Goal: Information Seeking & Learning: Learn about a topic

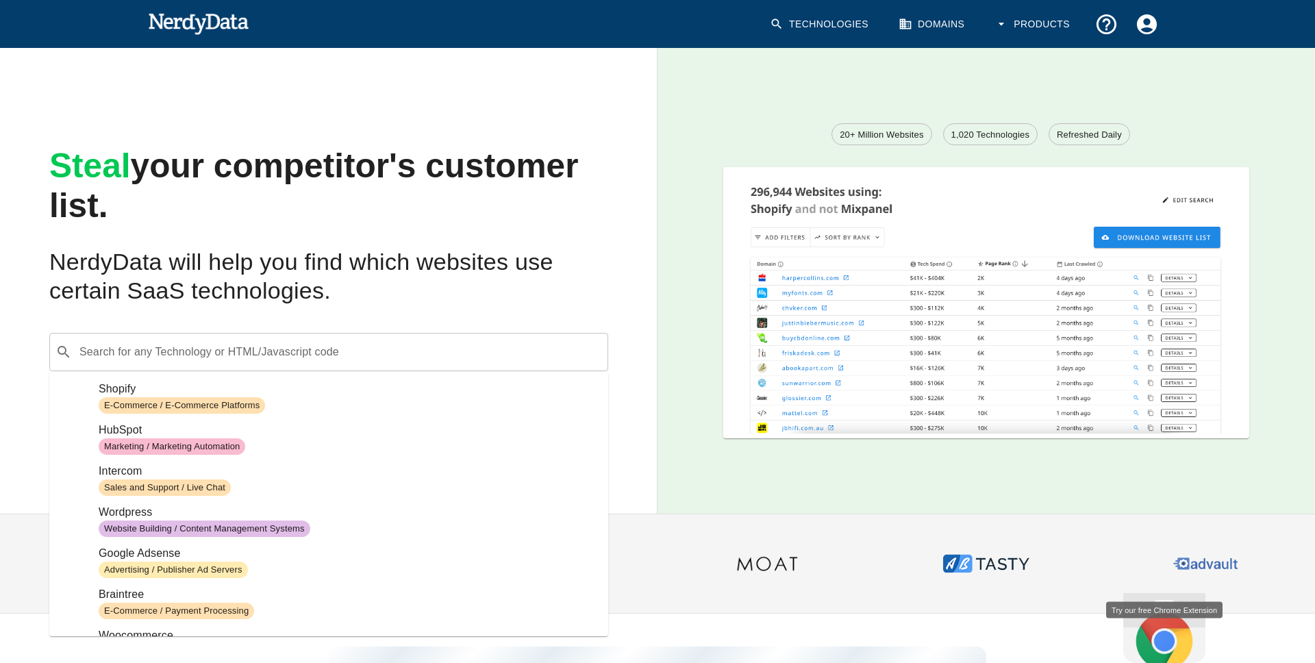
click at [438, 338] on div "​ Search for any Technology or HTML/Javascript code" at bounding box center [328, 352] width 559 height 38
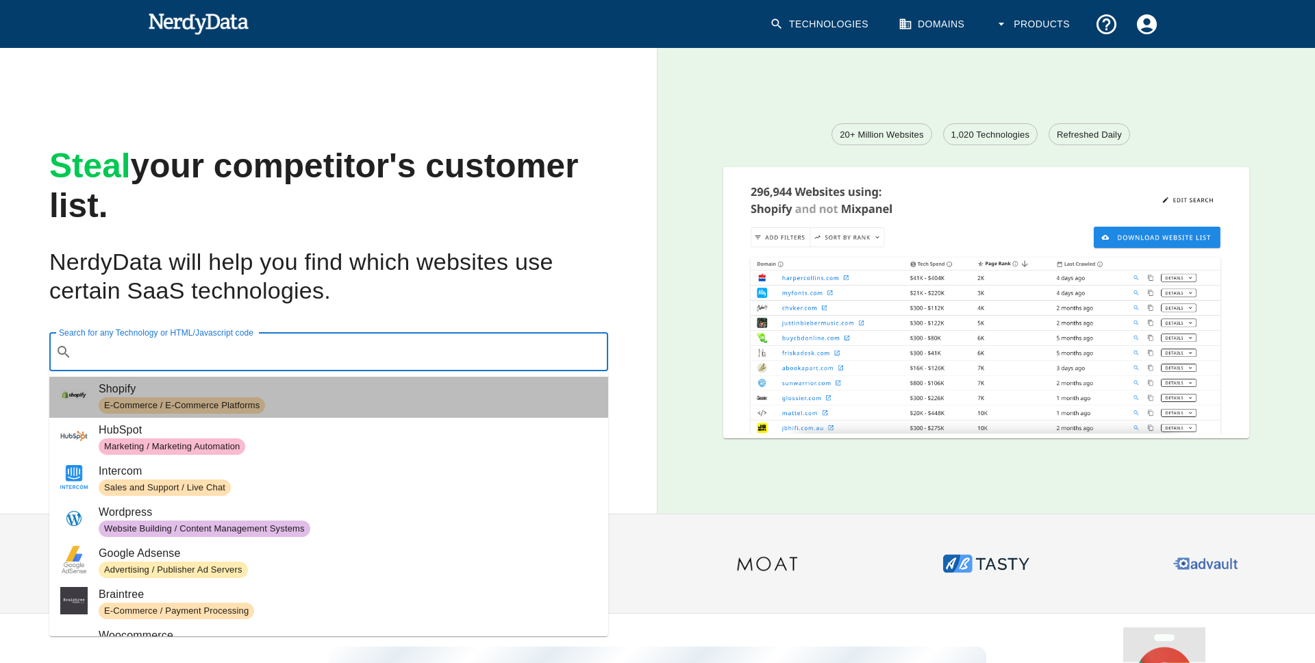
click at [401, 390] on span "Shopify" at bounding box center [348, 389] width 499 height 16
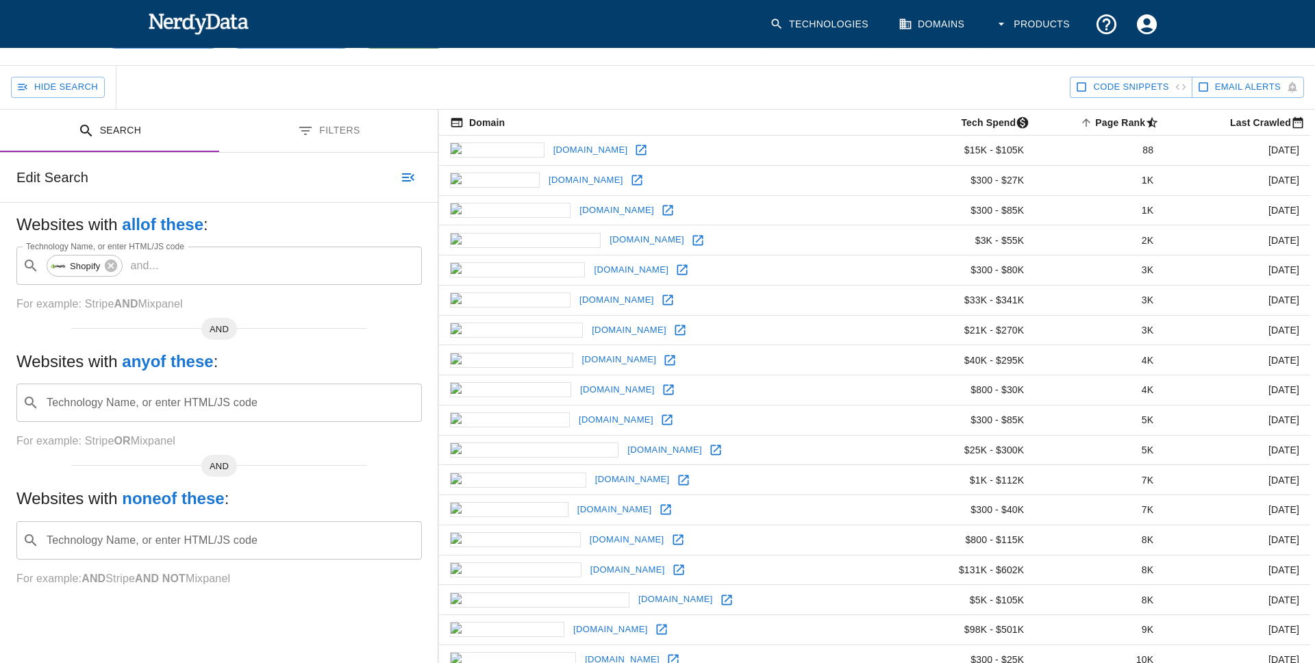
scroll to position [81, 0]
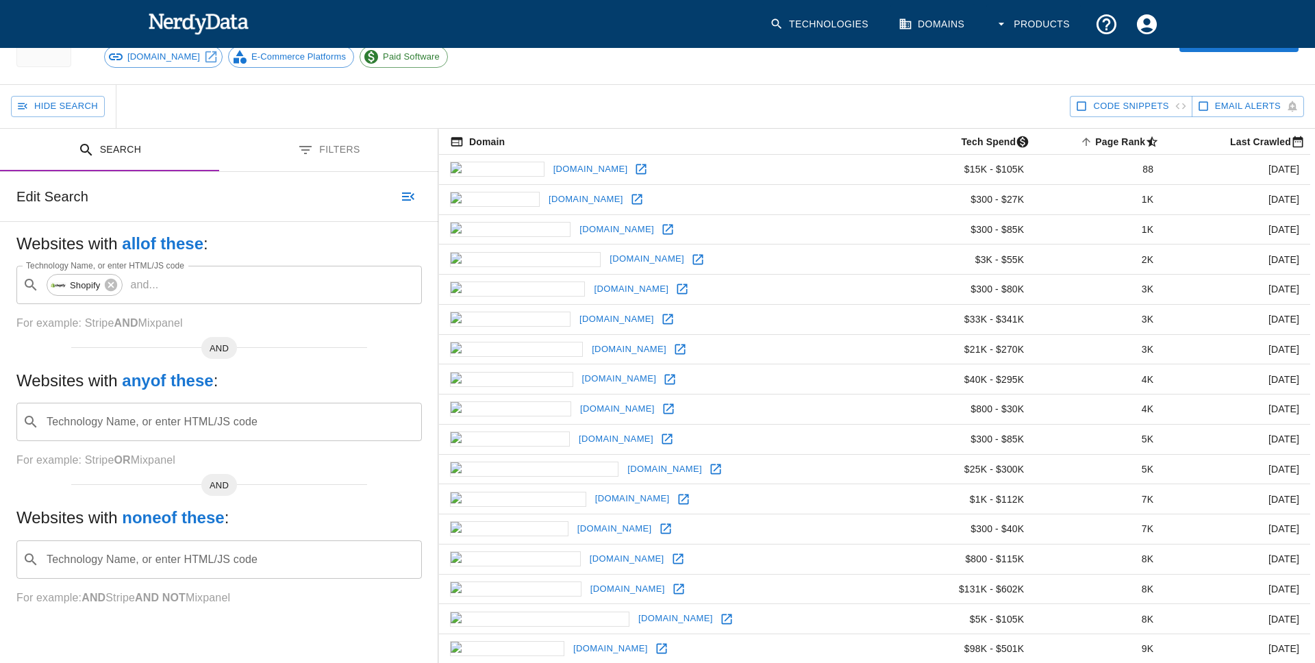
click at [338, 149] on button "Filters" at bounding box center [328, 150] width 219 height 43
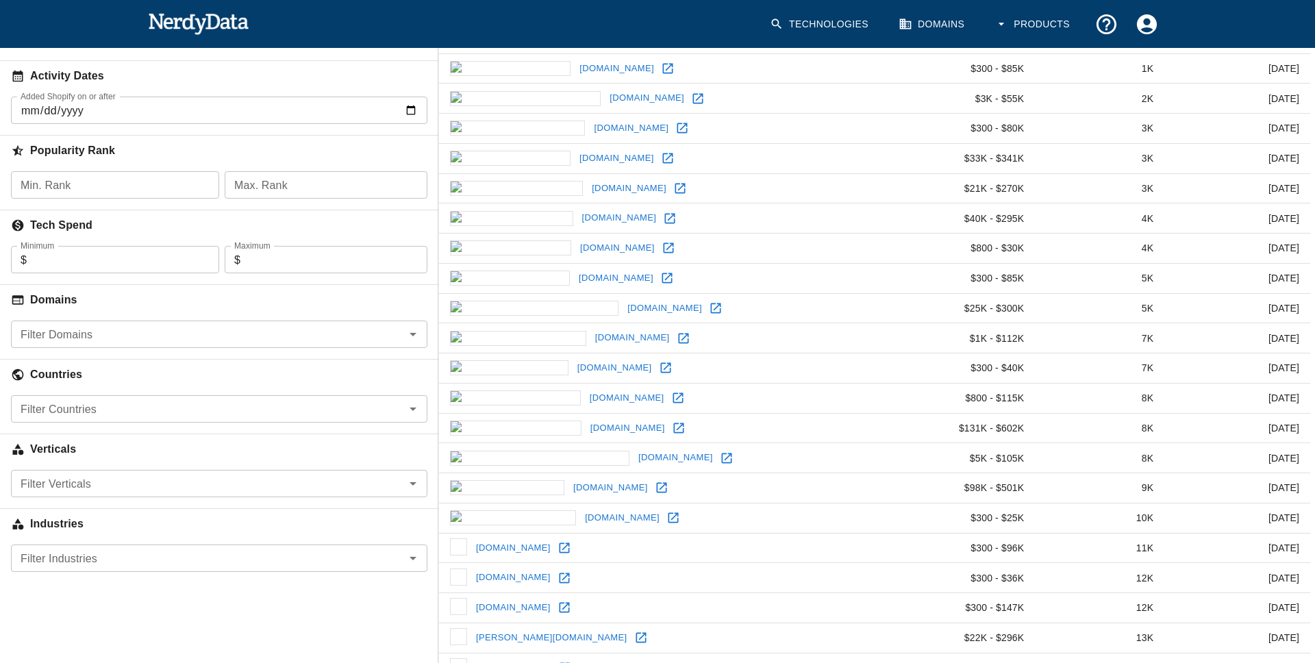
scroll to position [248, 0]
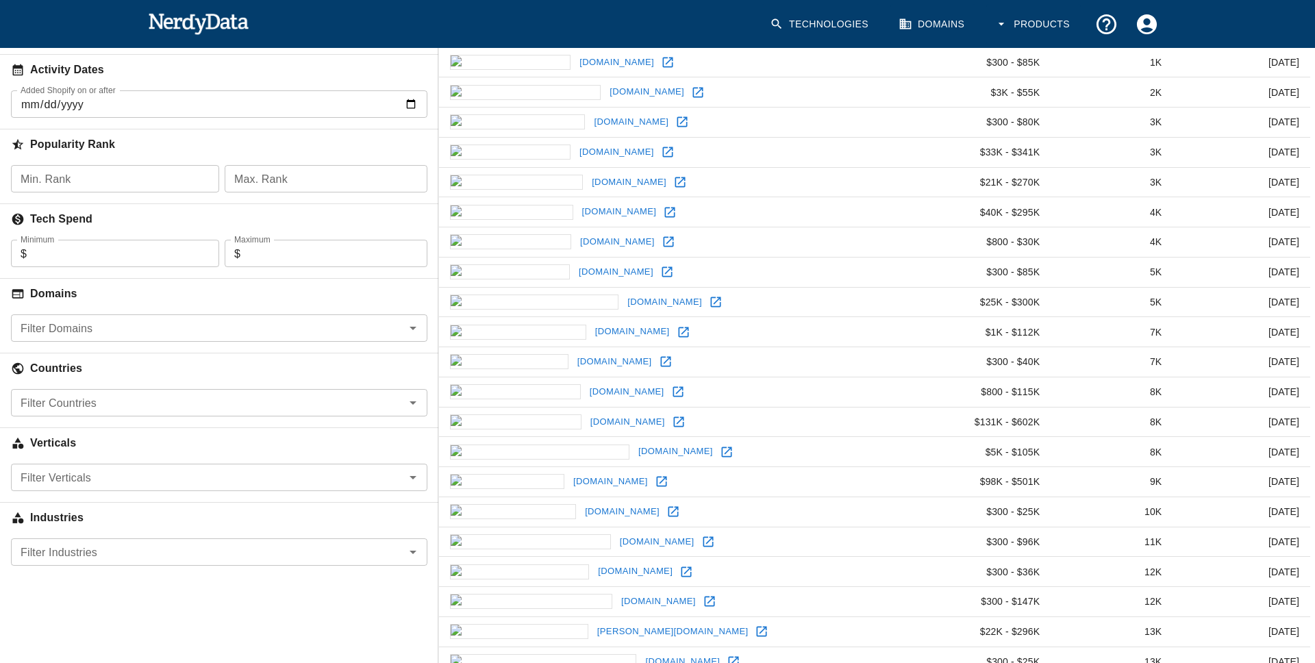
click at [202, 406] on input "Filter Countries" at bounding box center [208, 402] width 386 height 19
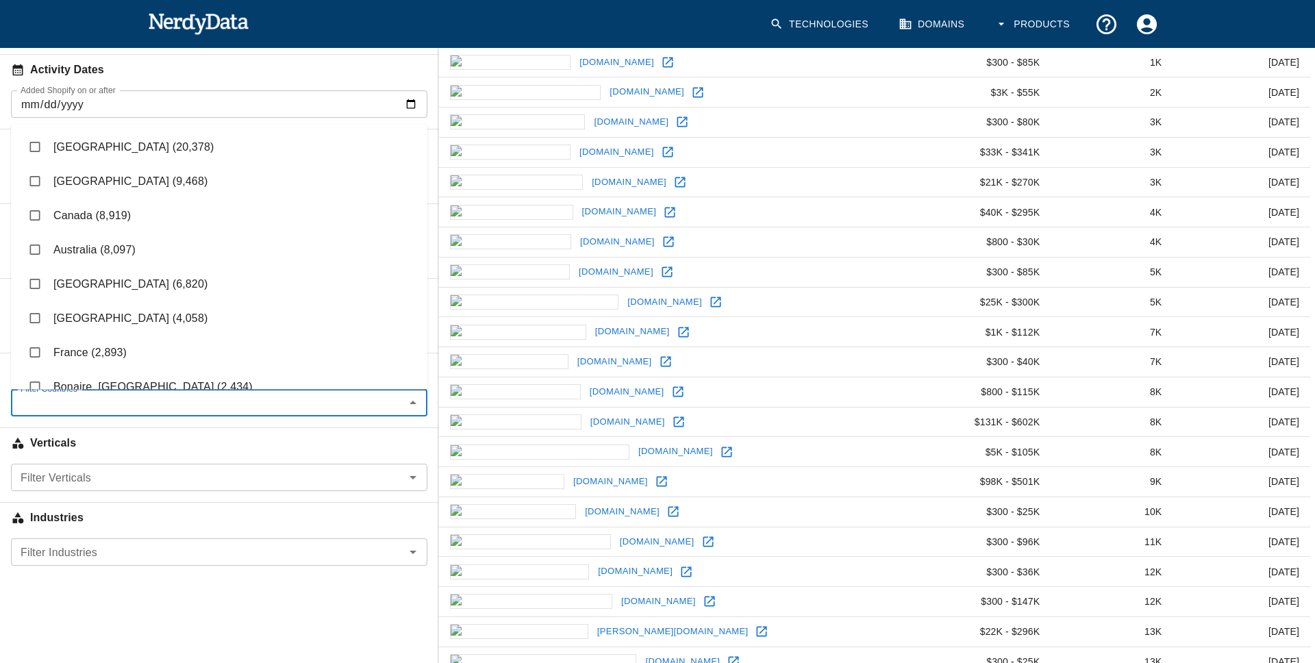
click at [123, 160] on li "United States (20,378)" at bounding box center [219, 146] width 416 height 34
checkbox input "true"
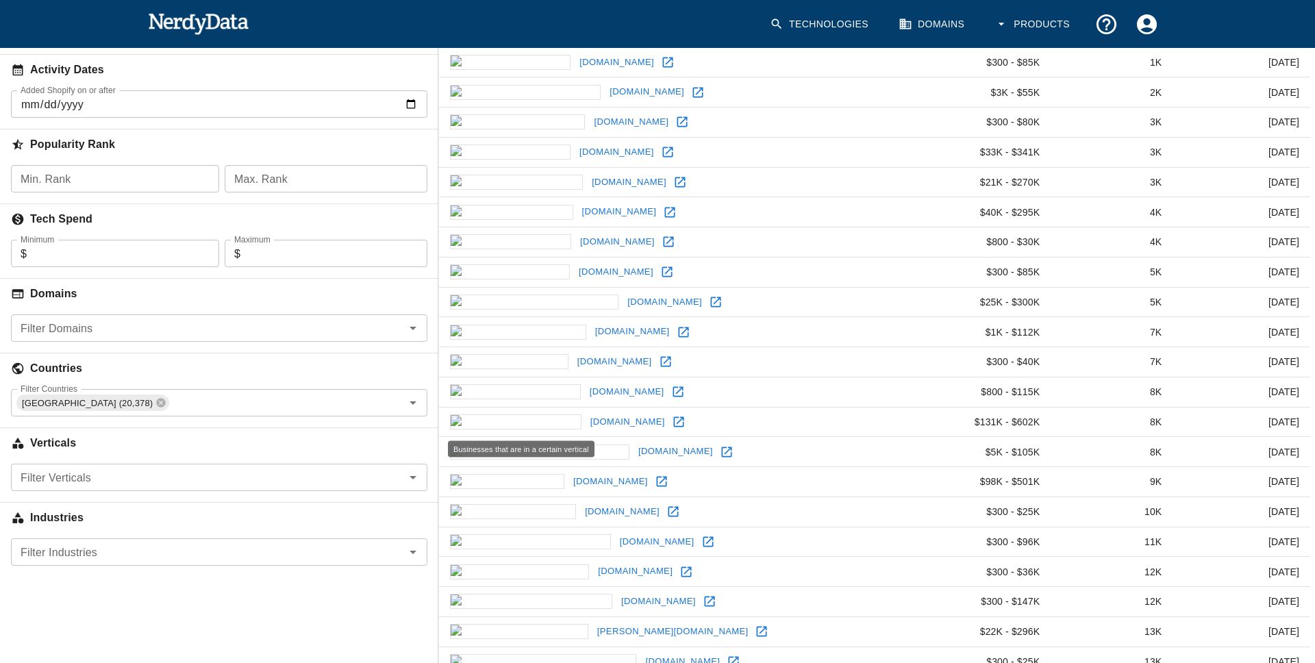
click at [136, 436] on h6 "Verticals" at bounding box center [219, 443] width 438 height 30
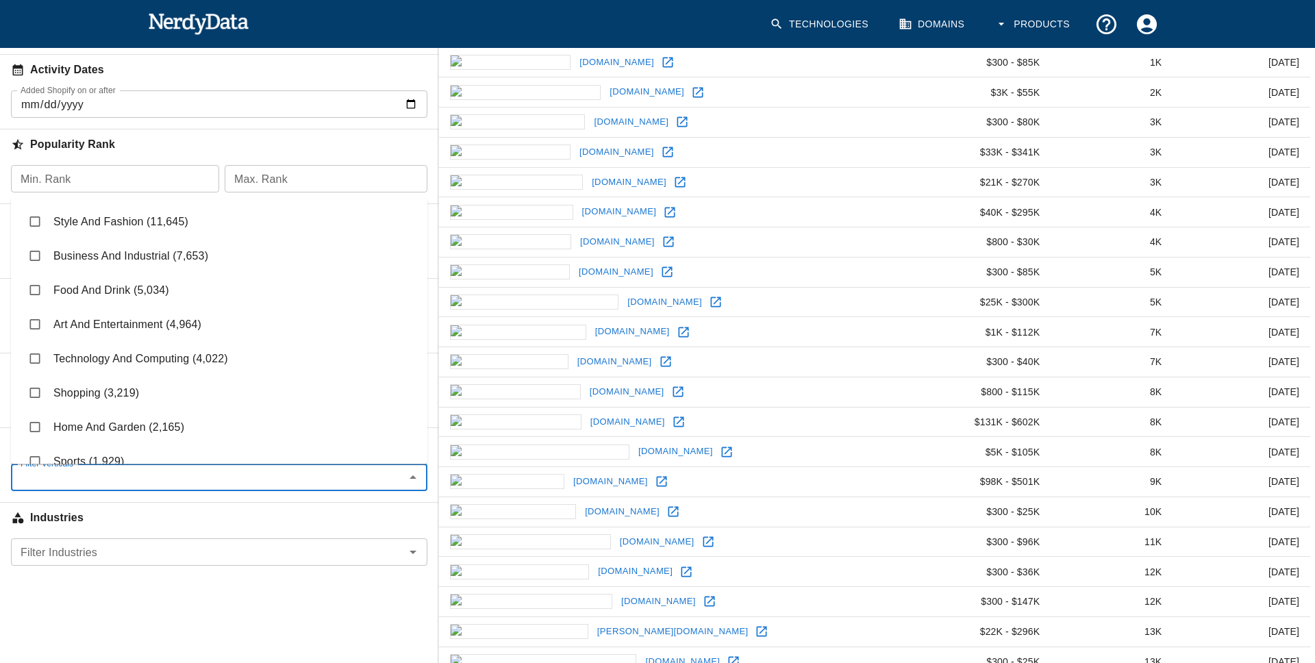
click at [136, 476] on input "Filter Verticals" at bounding box center [208, 477] width 386 height 19
click at [173, 232] on li "Style And Fashion (11,645)" at bounding box center [219, 221] width 416 height 34
checkbox input "true"
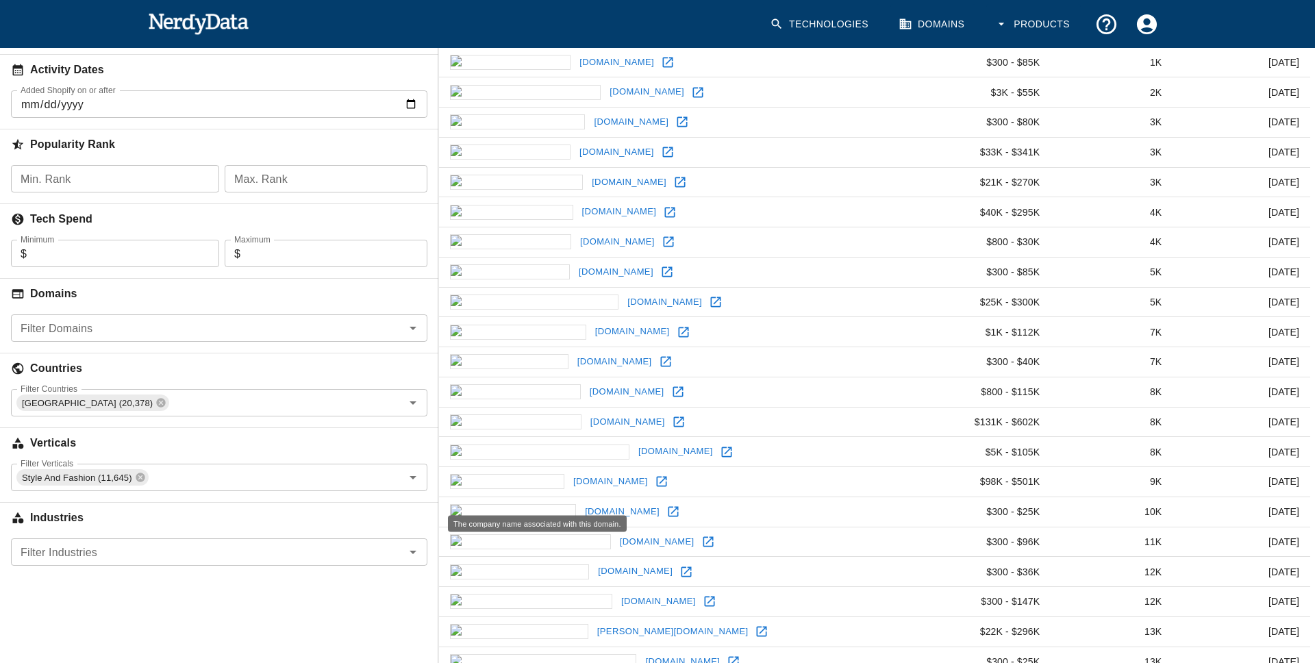
click at [188, 508] on h6 "Industries" at bounding box center [219, 518] width 438 height 30
click at [184, 514] on input "Filter Industries" at bounding box center [208, 552] width 386 height 19
click at [188, 514] on h6 "Industries" at bounding box center [219, 518] width 438 height 30
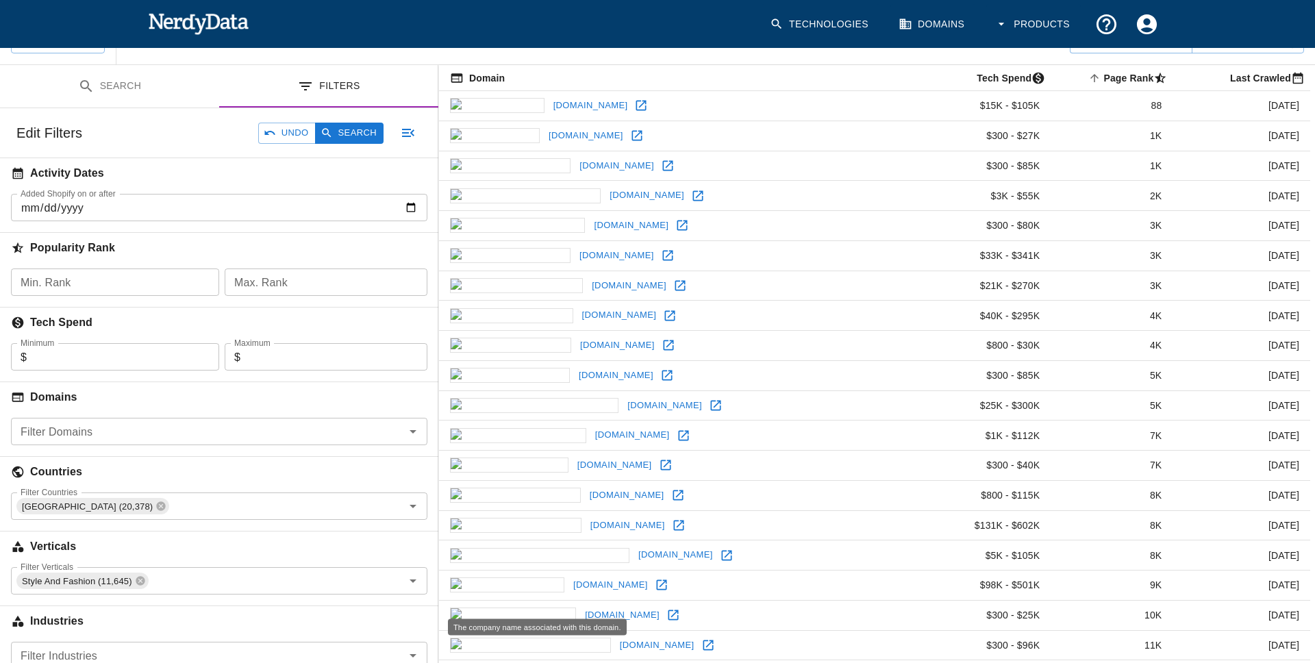
scroll to position [134, 0]
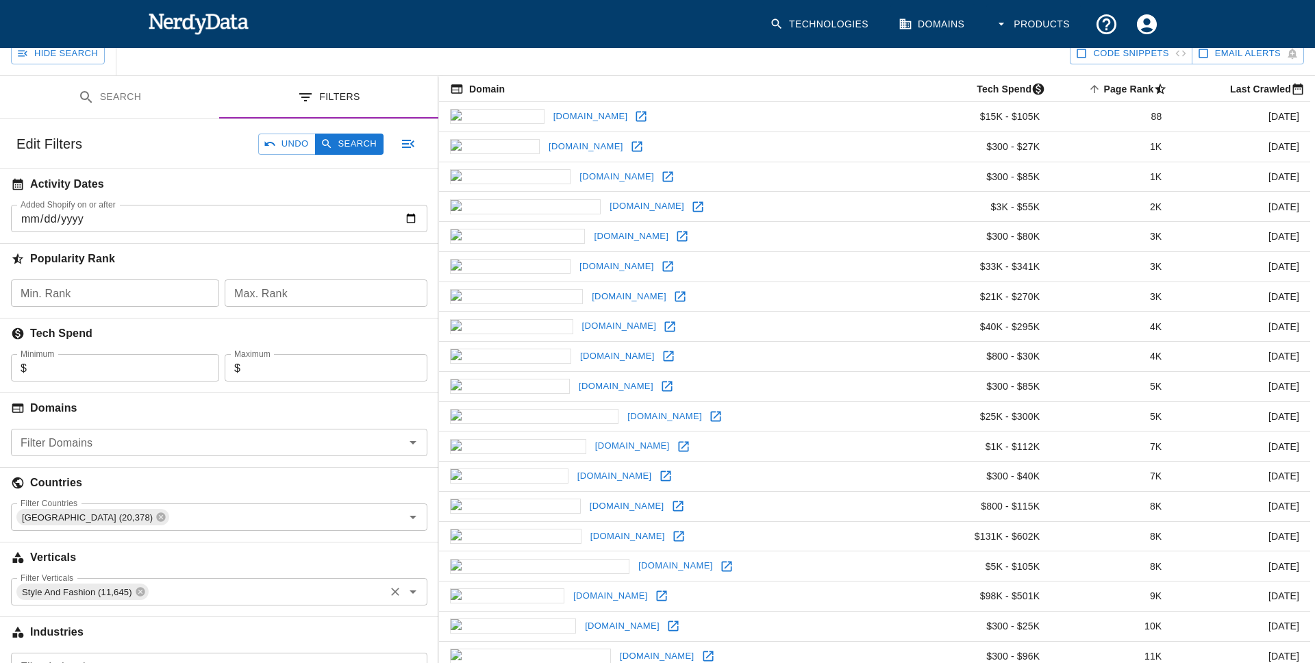
click at [203, 514] on input "Filter Verticals" at bounding box center [266, 591] width 233 height 19
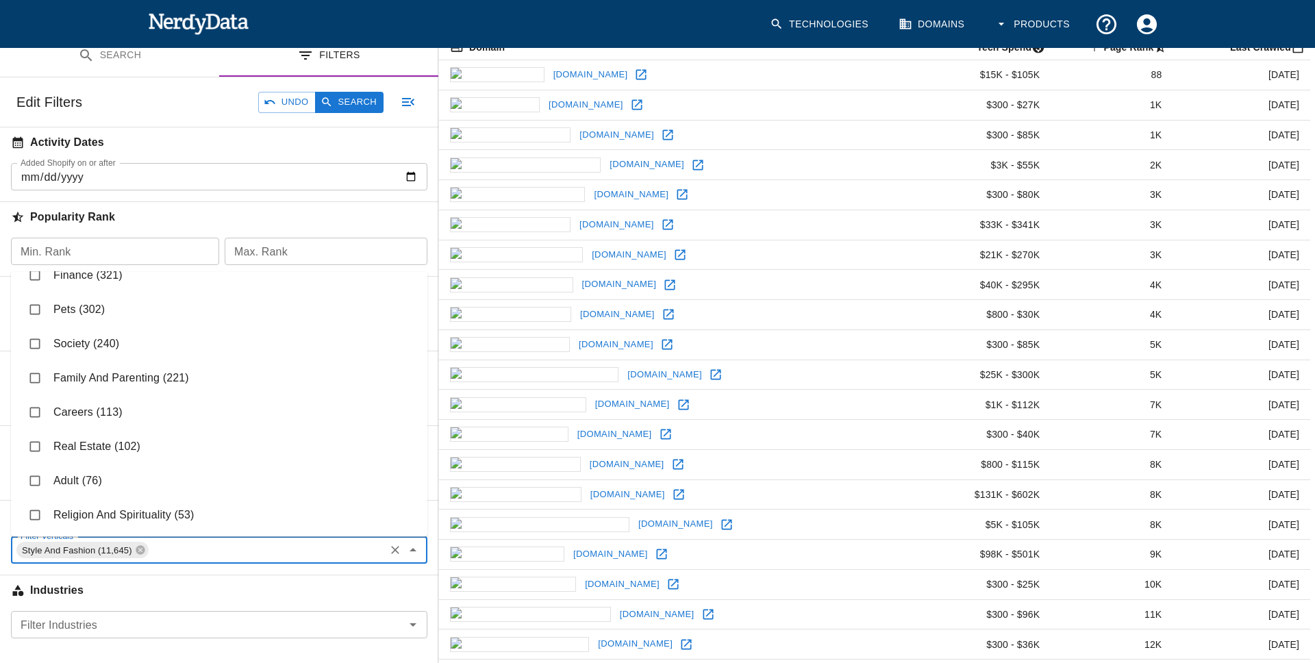
scroll to position [527, 0]
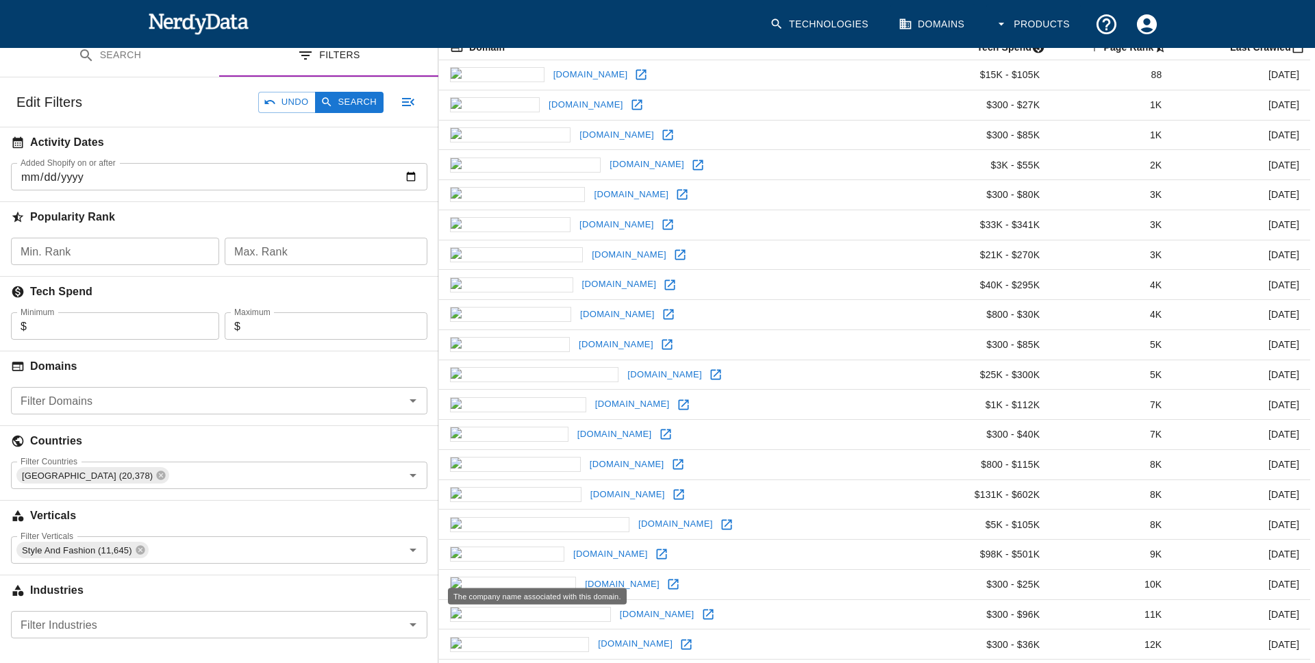
click at [201, 514] on h6 "Industries" at bounding box center [219, 590] width 438 height 30
click at [332, 109] on button "Search" at bounding box center [349, 102] width 68 height 21
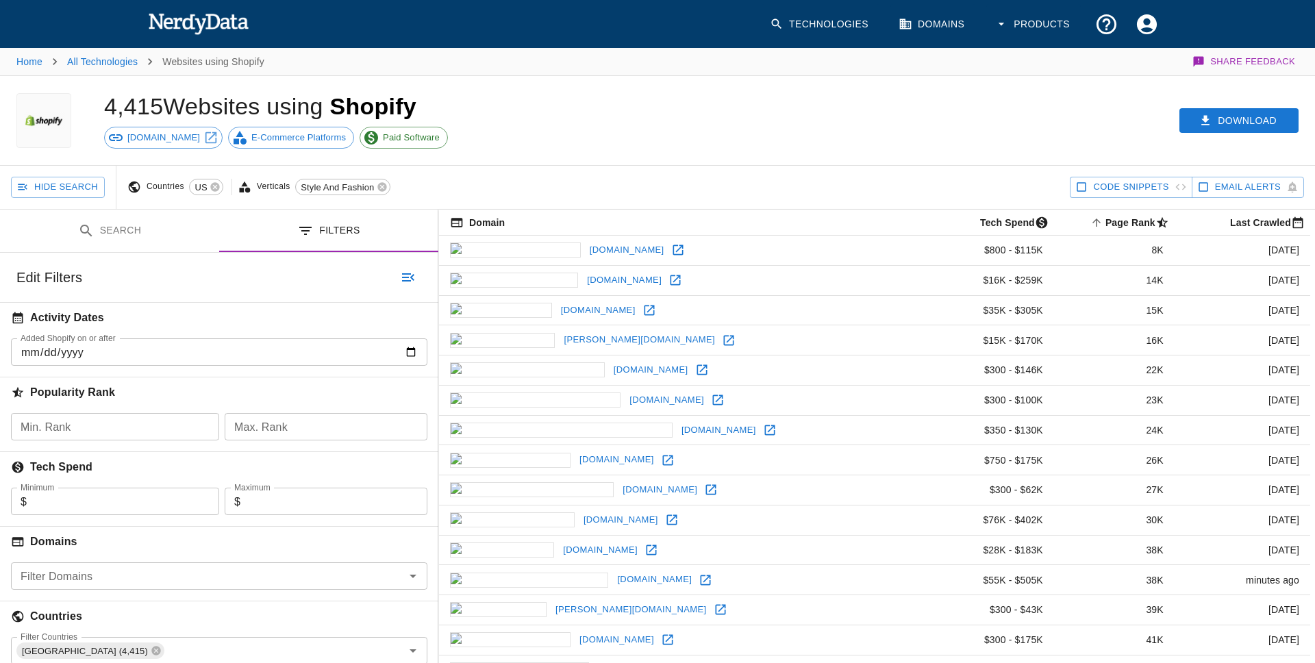
drag, startPoint x: 332, startPoint y: 109, endPoint x: 333, endPoint y: 135, distance: 26.0
click at [333, 112] on h1 "4,415 Websites using Shopify" at bounding box center [260, 106] width 312 height 26
click at [38, 66] on link "Home" at bounding box center [29, 61] width 26 height 11
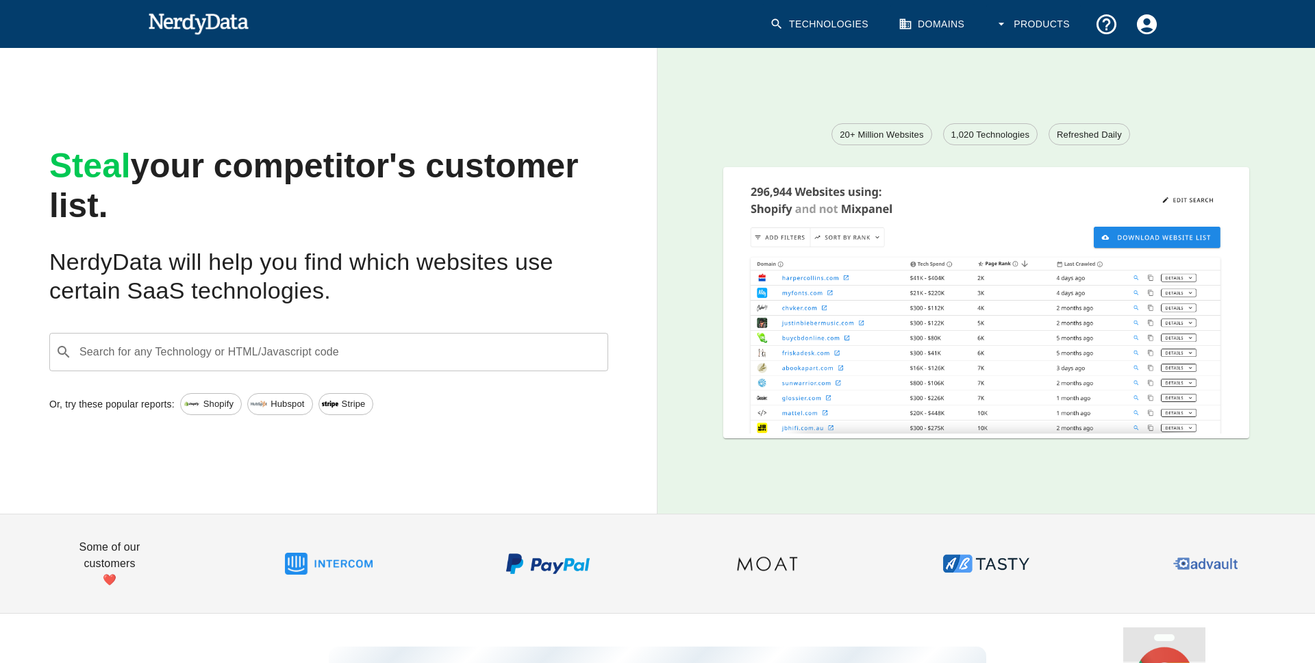
click at [236, 347] on input "Search for any Technology or HTML/Javascript code" at bounding box center [339, 352] width 525 height 26
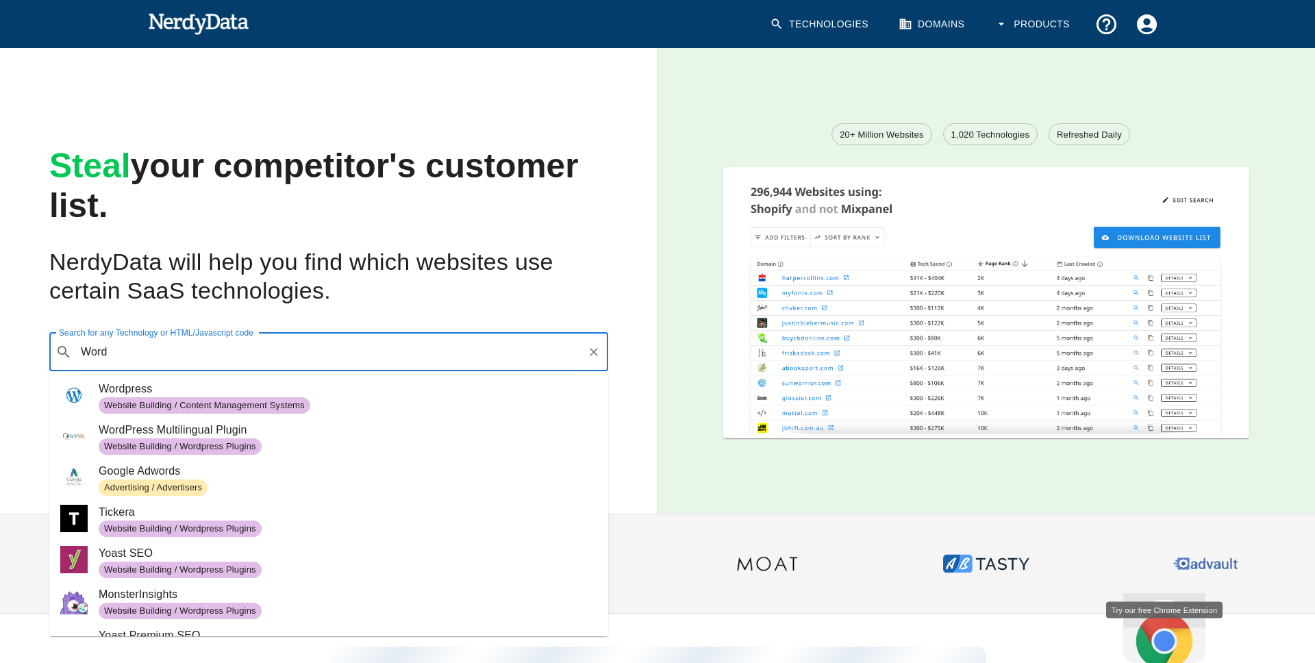
click at [288, 388] on span "Wordpress" at bounding box center [348, 389] width 499 height 16
type input "Word"
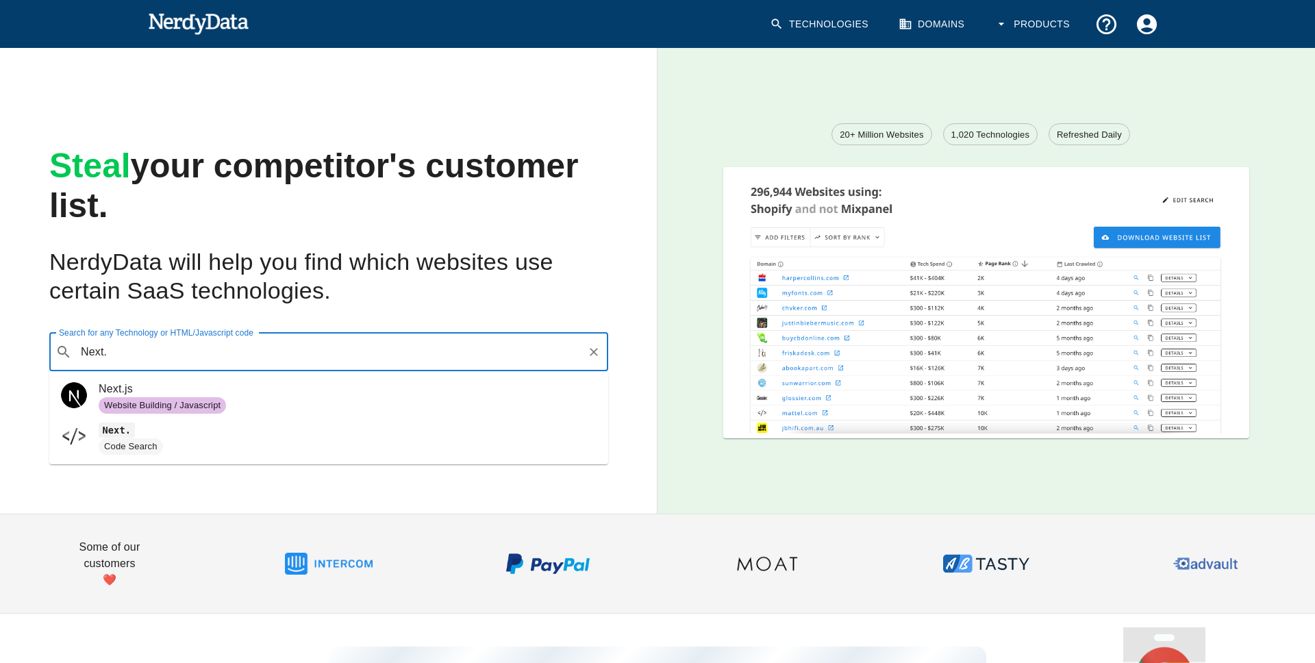
click at [258, 397] on span "Next.js" at bounding box center [348, 389] width 499 height 16
type input "Next."
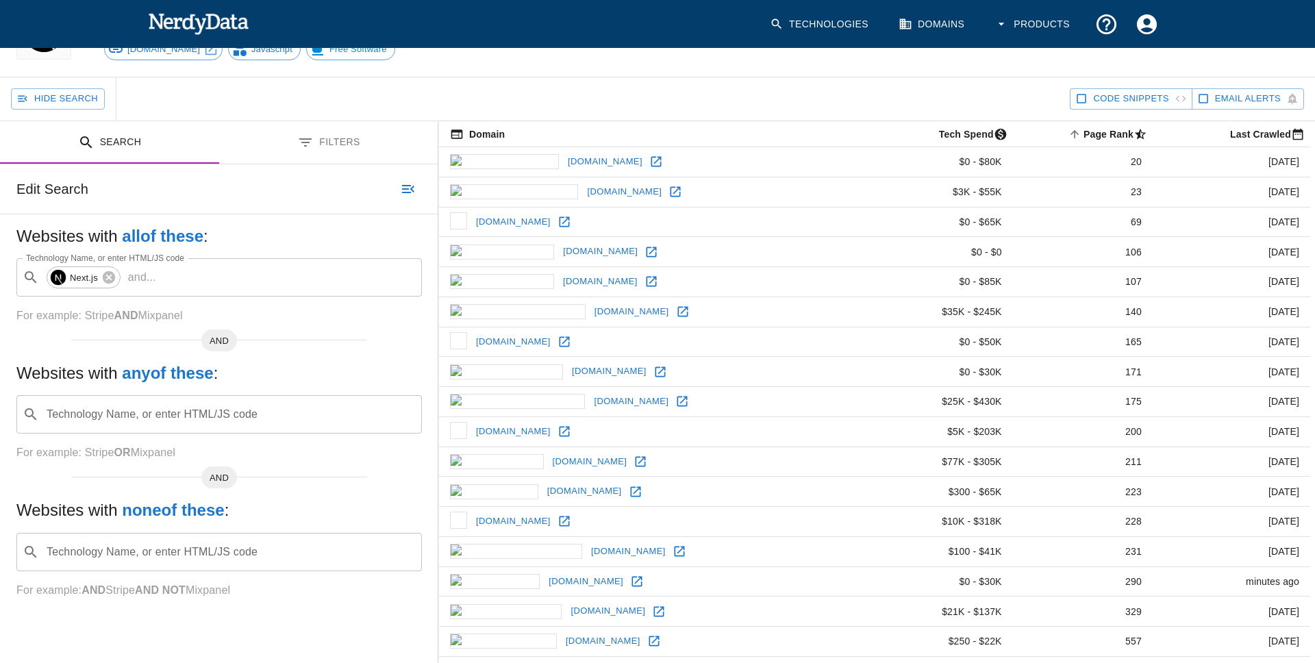
scroll to position [90, 0]
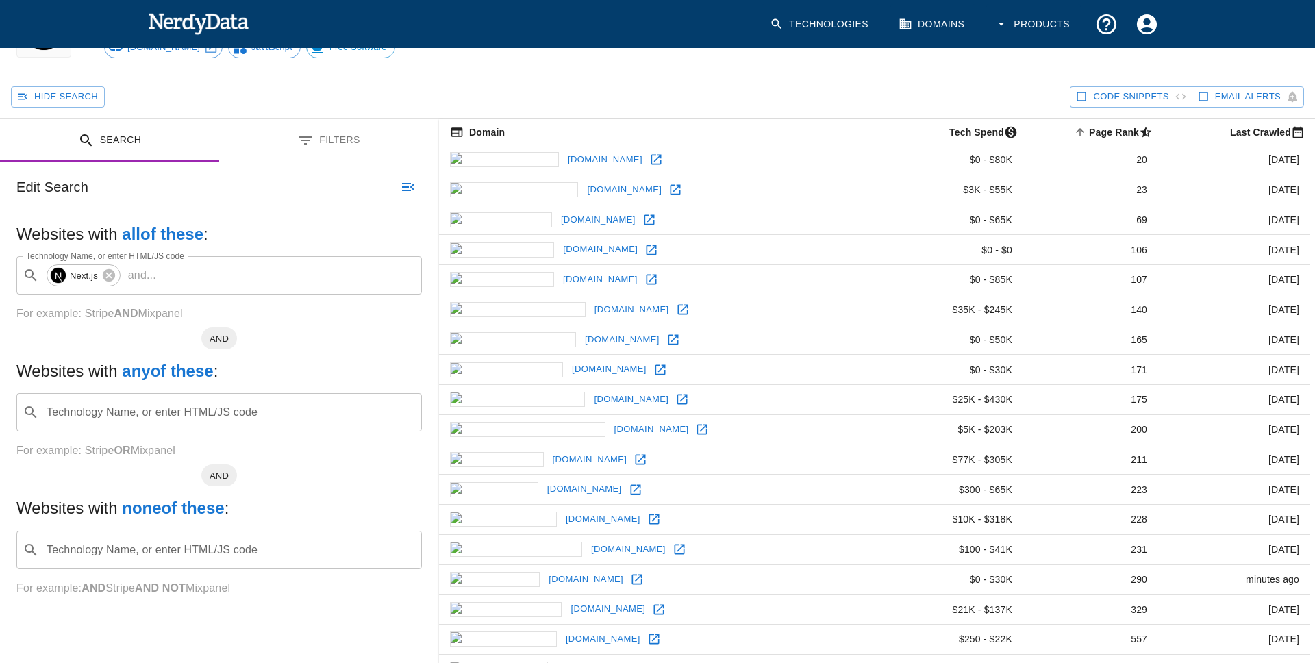
click at [321, 147] on button "Filters" at bounding box center [328, 140] width 219 height 43
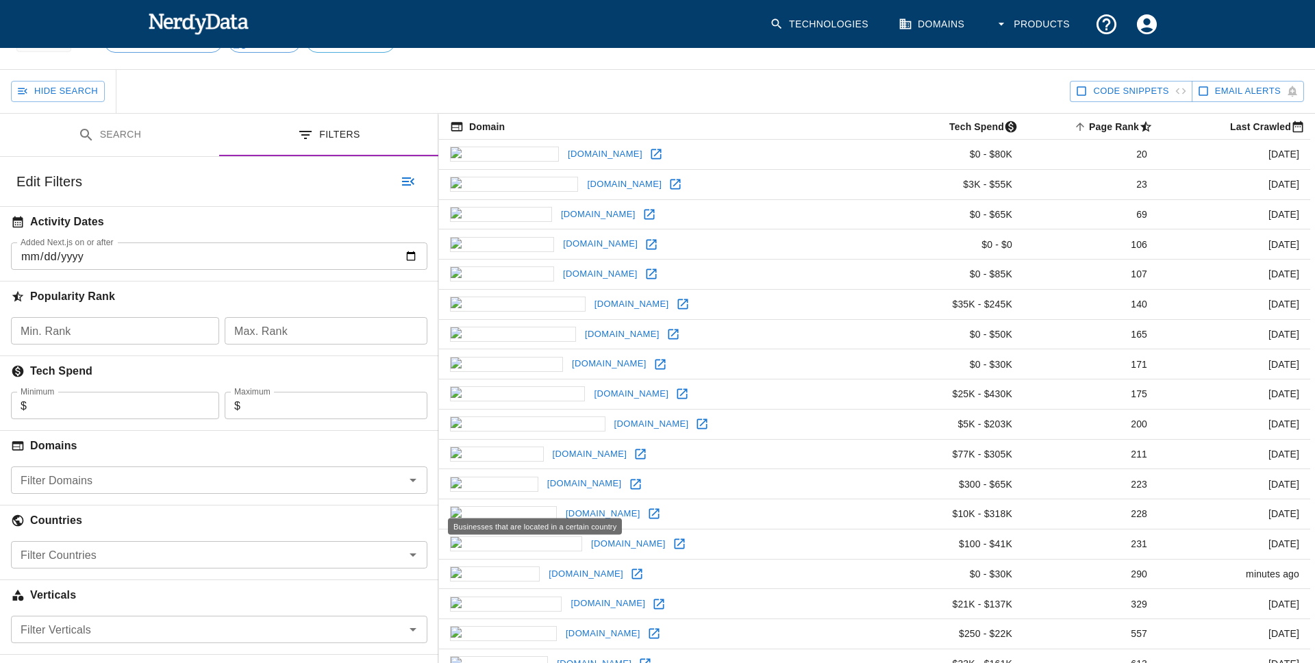
scroll to position [103, 0]
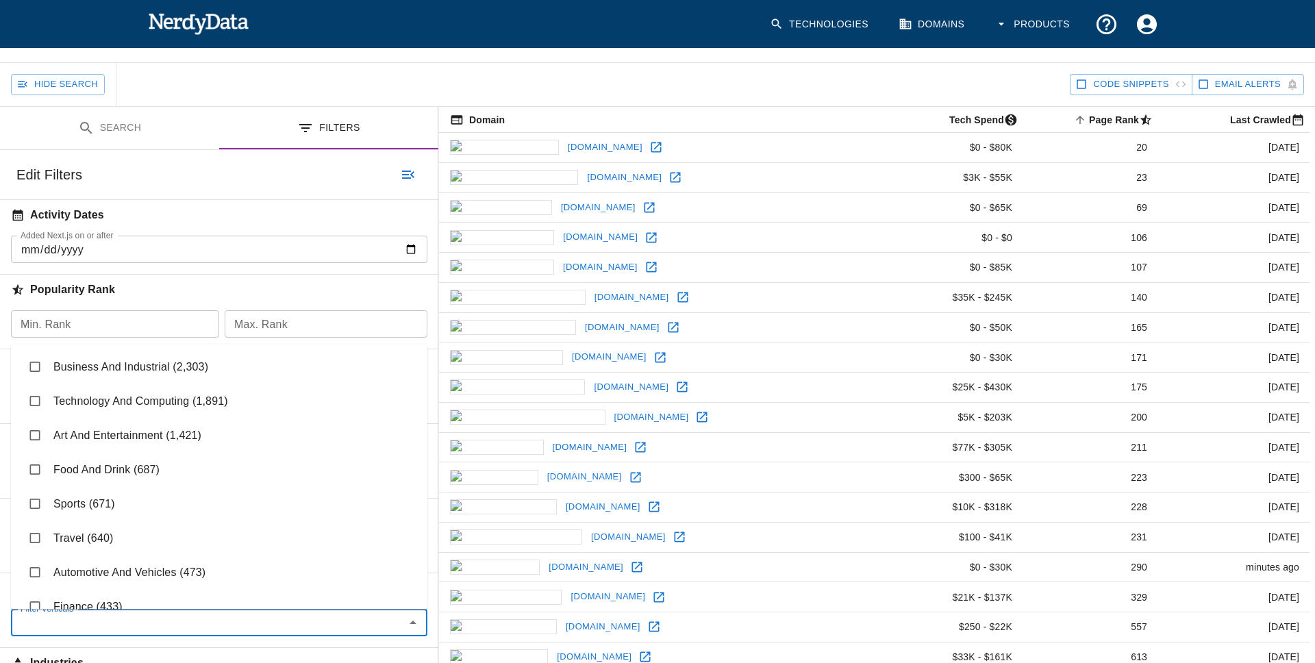
click at [123, 615] on input "Filter Verticals" at bounding box center [208, 622] width 386 height 19
click at [92, 547] on li "Travel (640)" at bounding box center [219, 538] width 416 height 34
checkbox input "true"
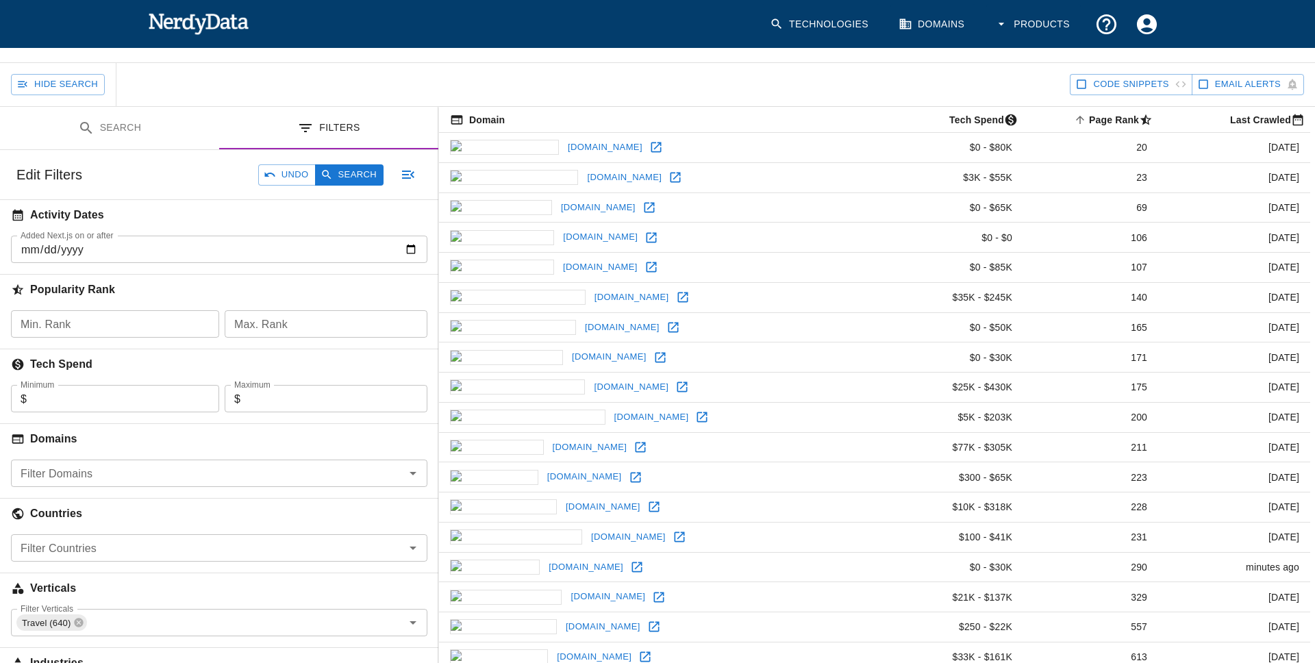
click at [132, 273] on div "Popularity Rank" at bounding box center [219, 286] width 438 height 47
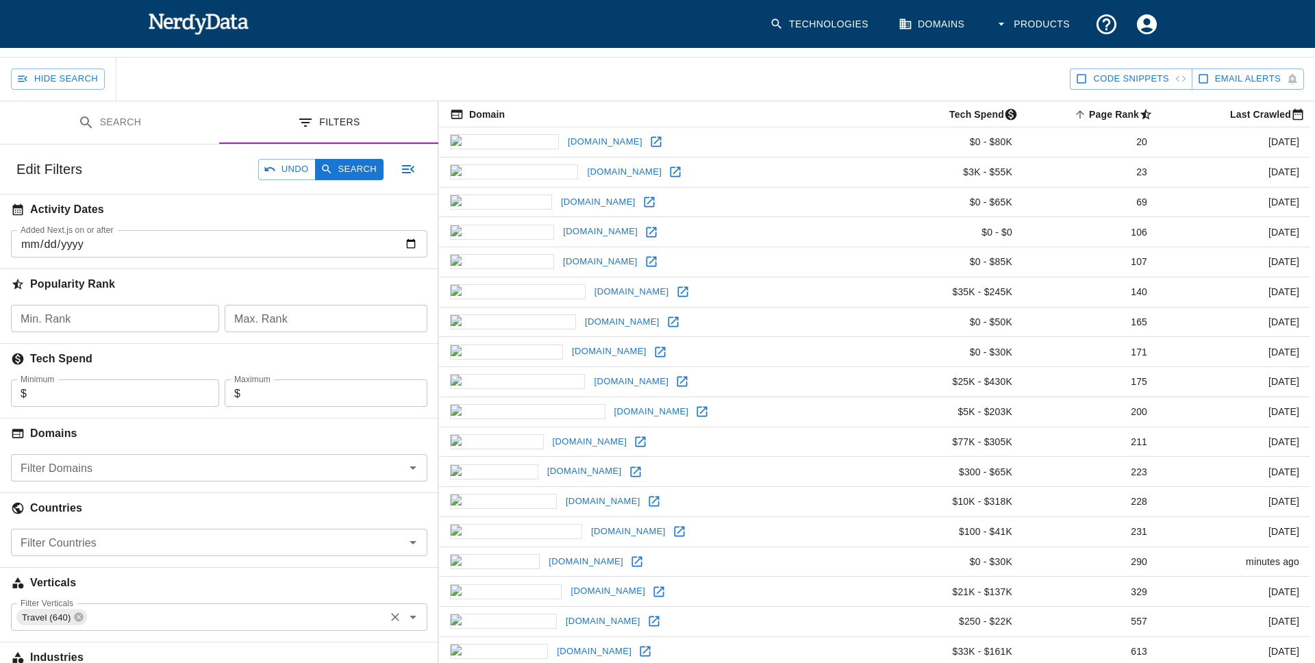
scroll to position [71, 0]
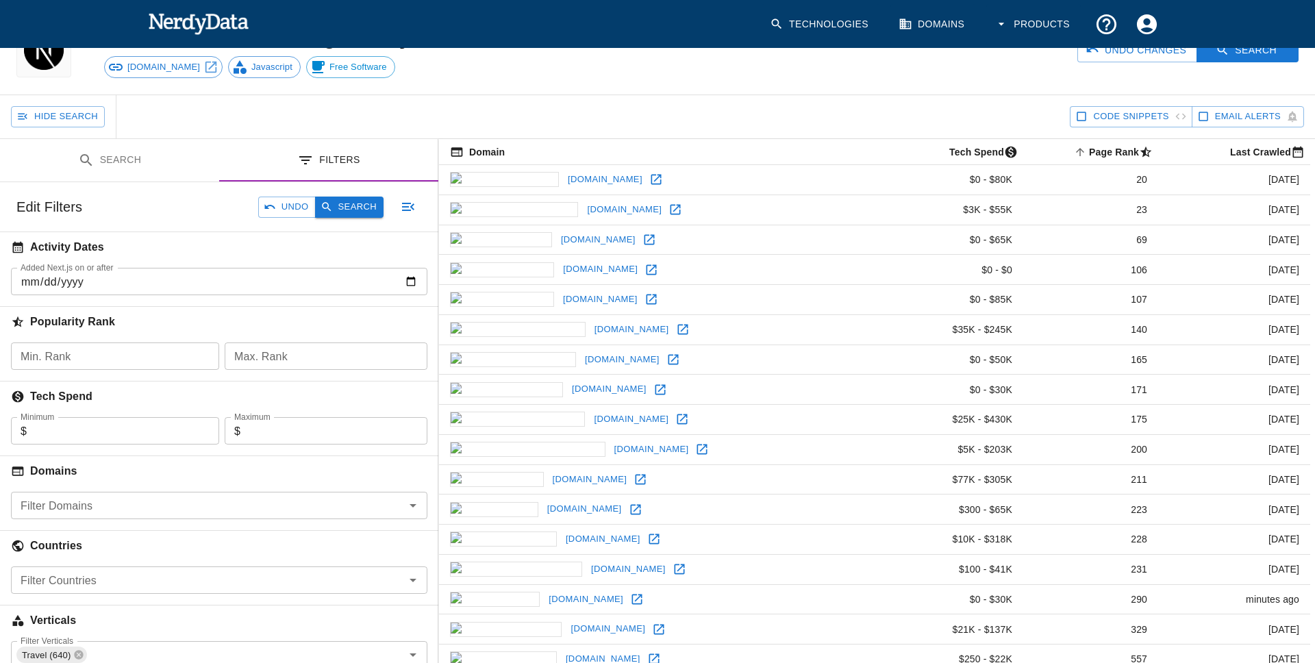
click at [322, 204] on icon "button" at bounding box center [326, 207] width 9 height 9
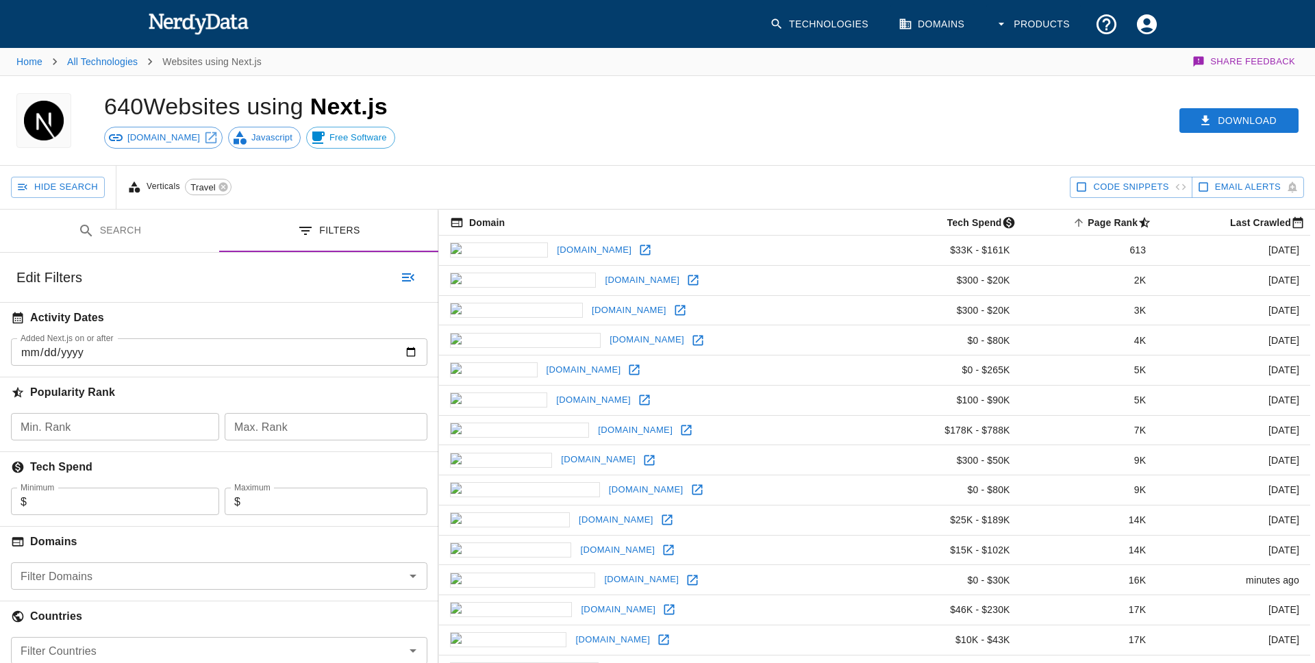
click at [601, 284] on link "[DOMAIN_NAME]" at bounding box center [642, 280] width 82 height 21
click at [35, 67] on link "Home" at bounding box center [29, 61] width 26 height 11
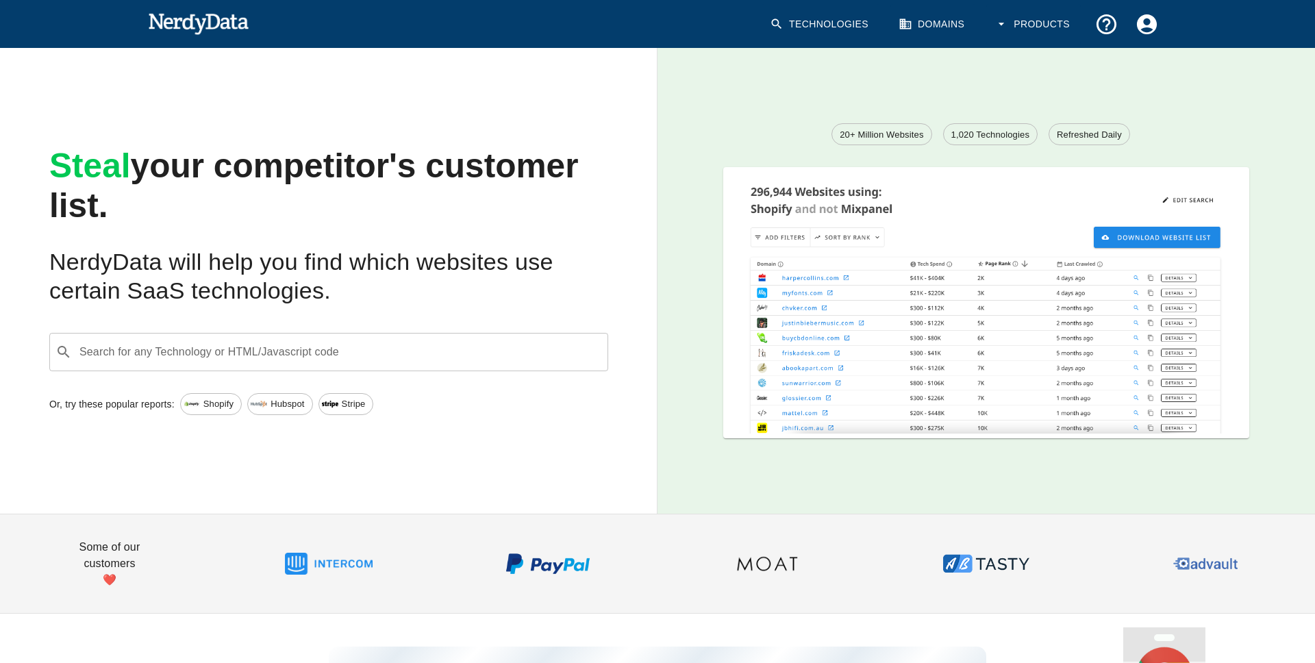
click at [195, 353] on input "Search for any Technology or HTML/Javascript code" at bounding box center [339, 352] width 525 height 26
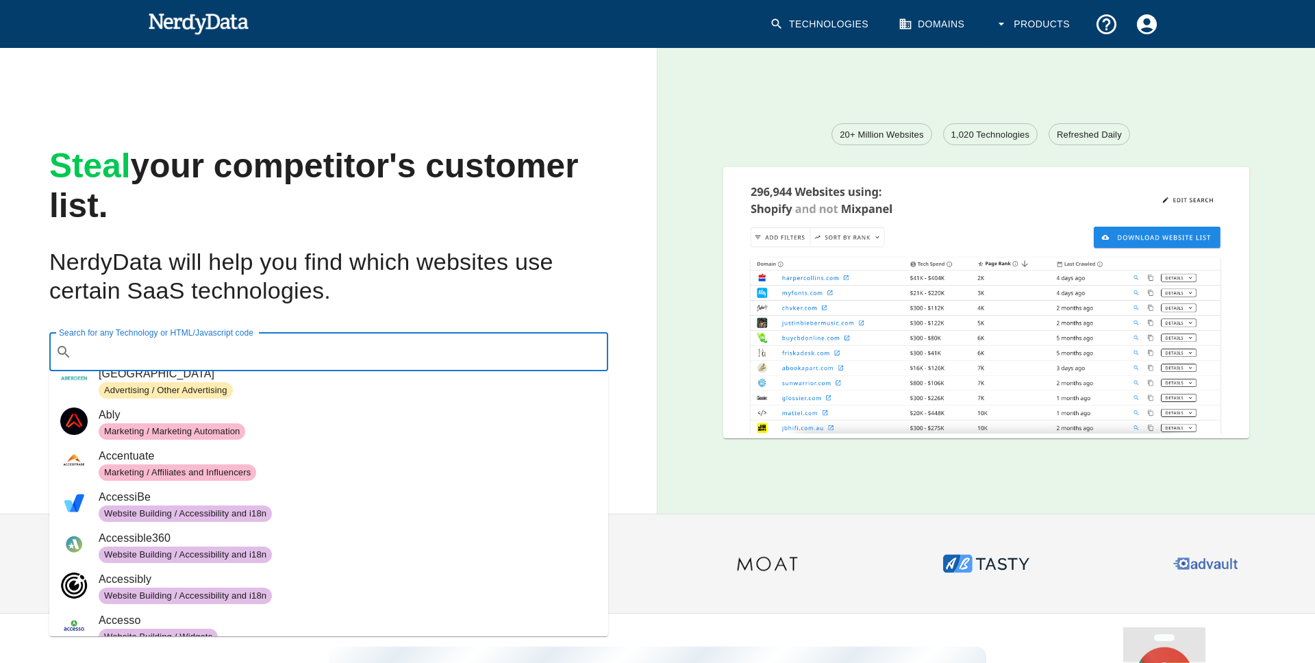
scroll to position [844, 0]
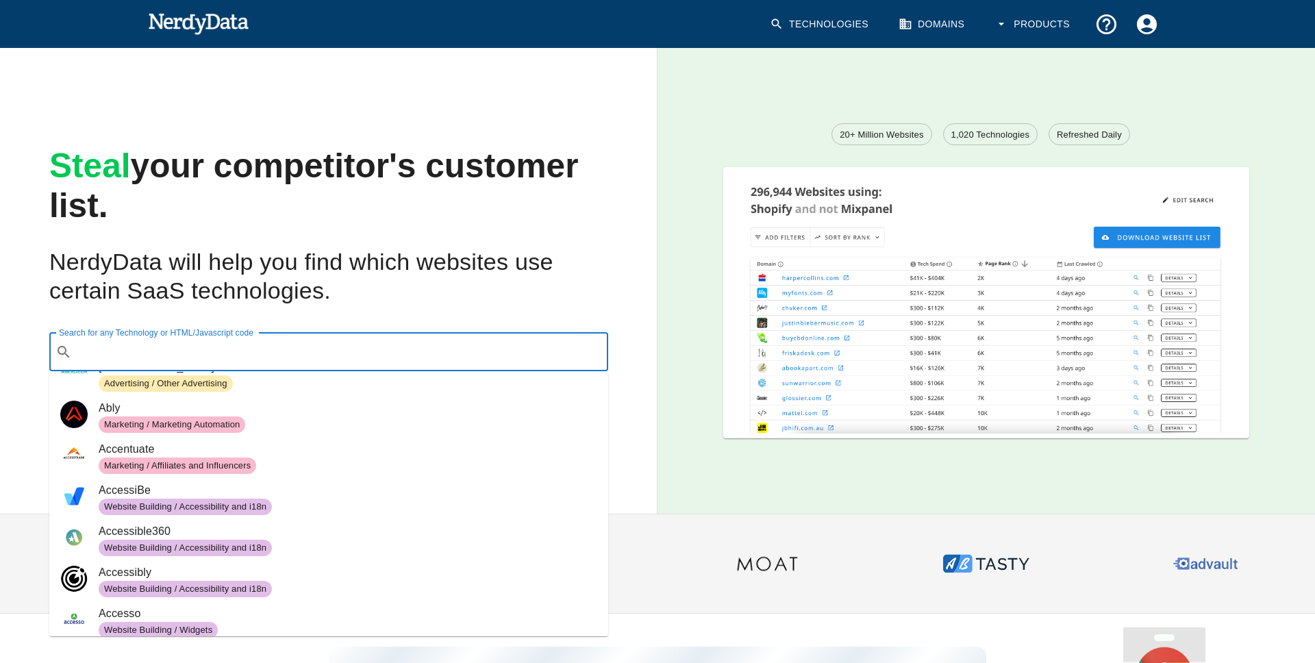
click at [830, 29] on link "Technologies" at bounding box center [821, 24] width 118 height 40
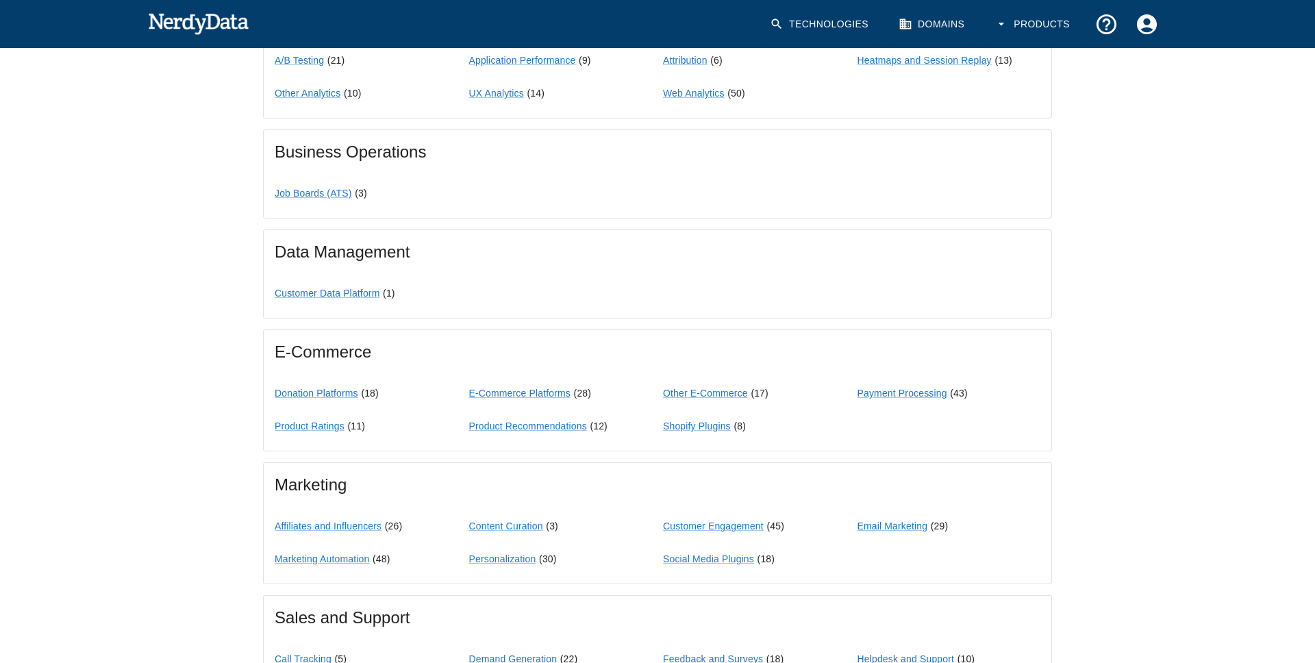
scroll to position [769, 0]
click at [560, 393] on link "E-Commerce Platforms" at bounding box center [519, 392] width 101 height 11
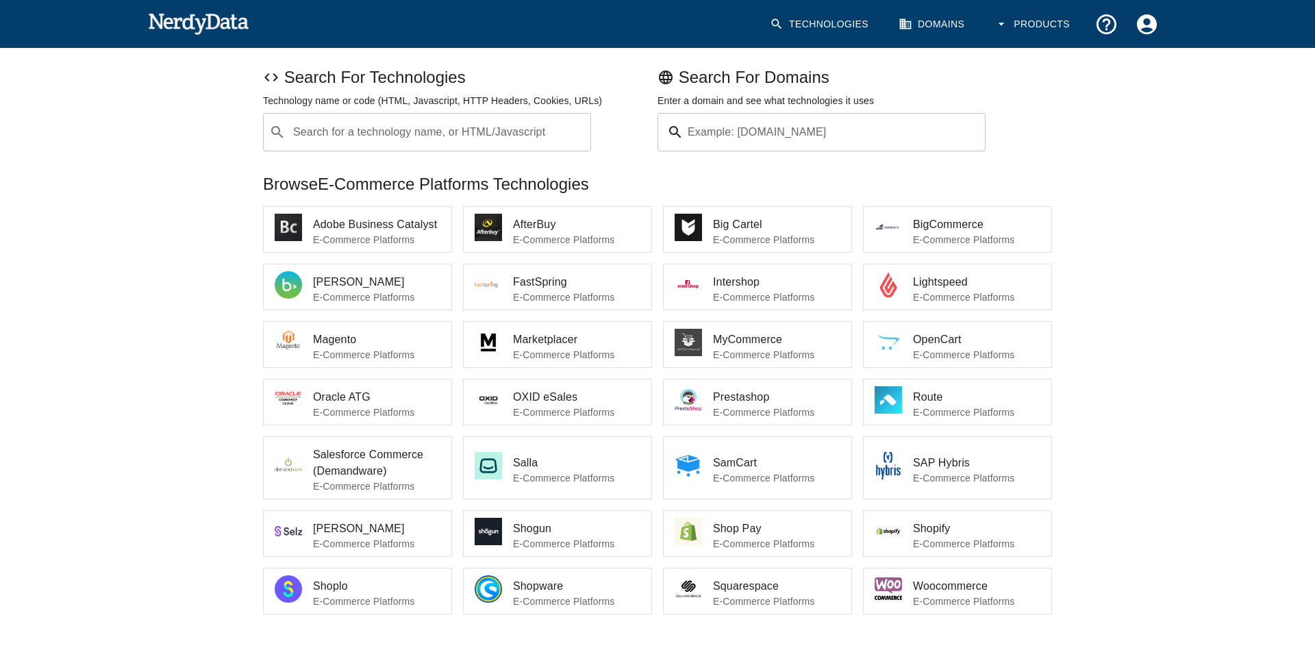
scroll to position [151, 0]
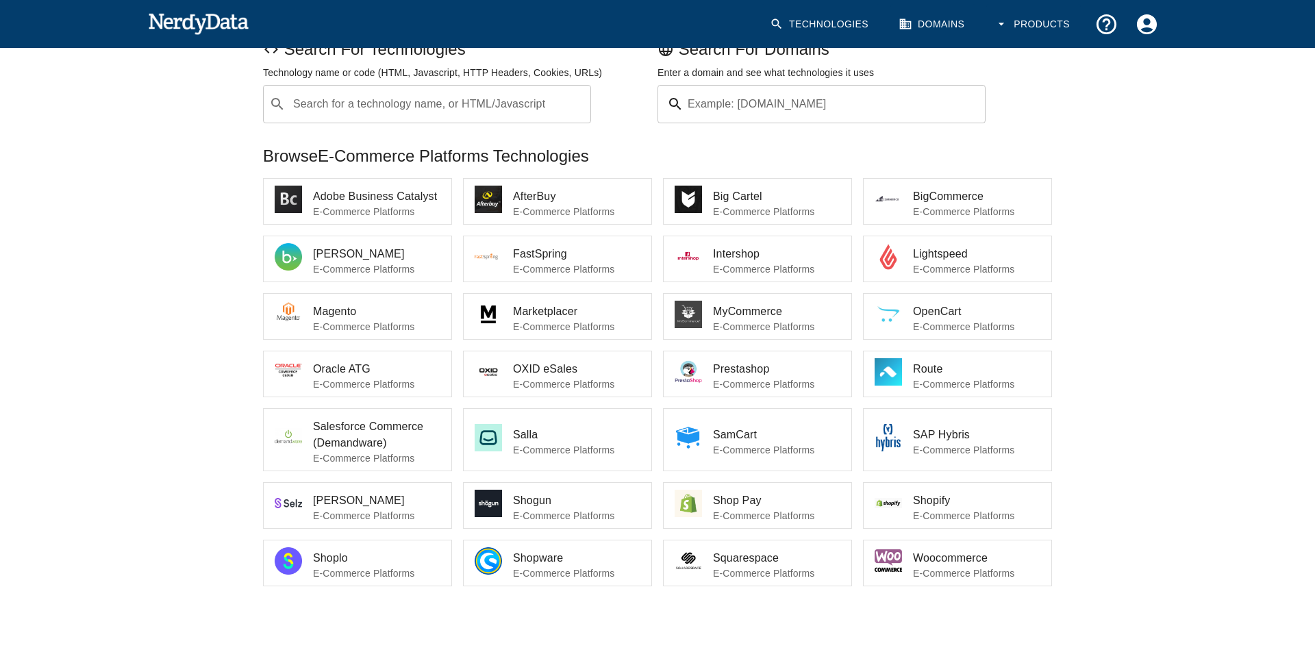
click at [920, 446] on p "E-Commerce Platforms" at bounding box center [976, 450] width 127 height 14
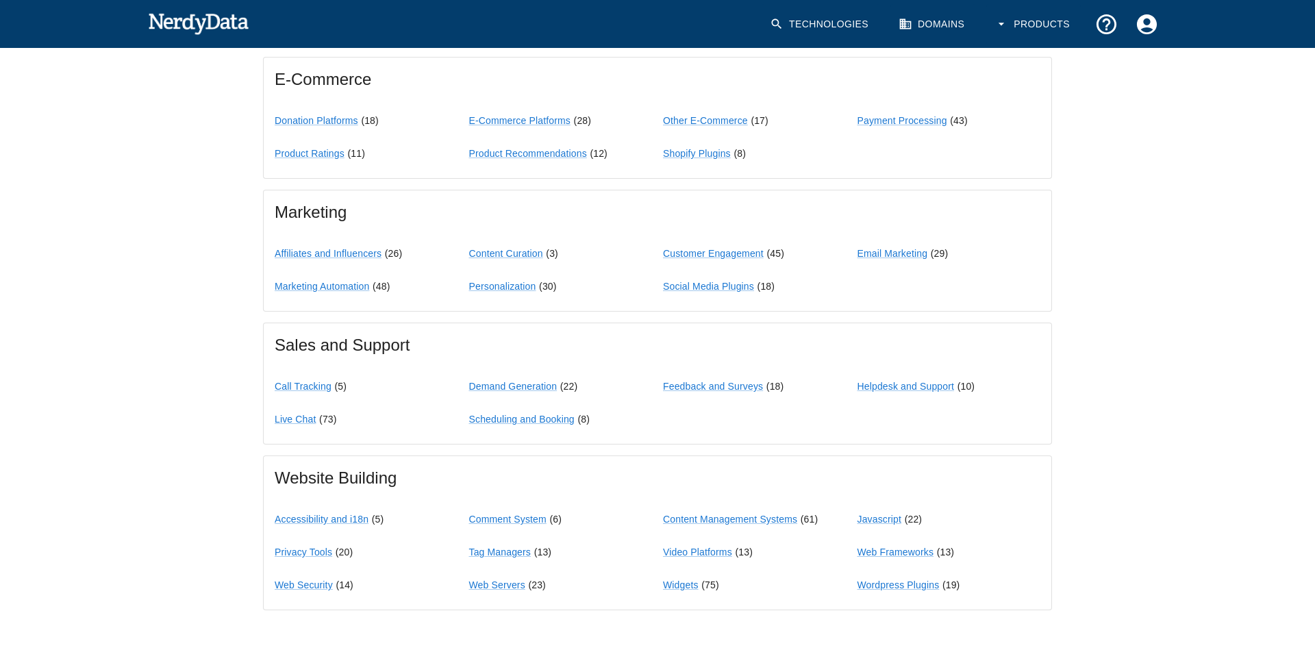
scroll to position [1065, 0]
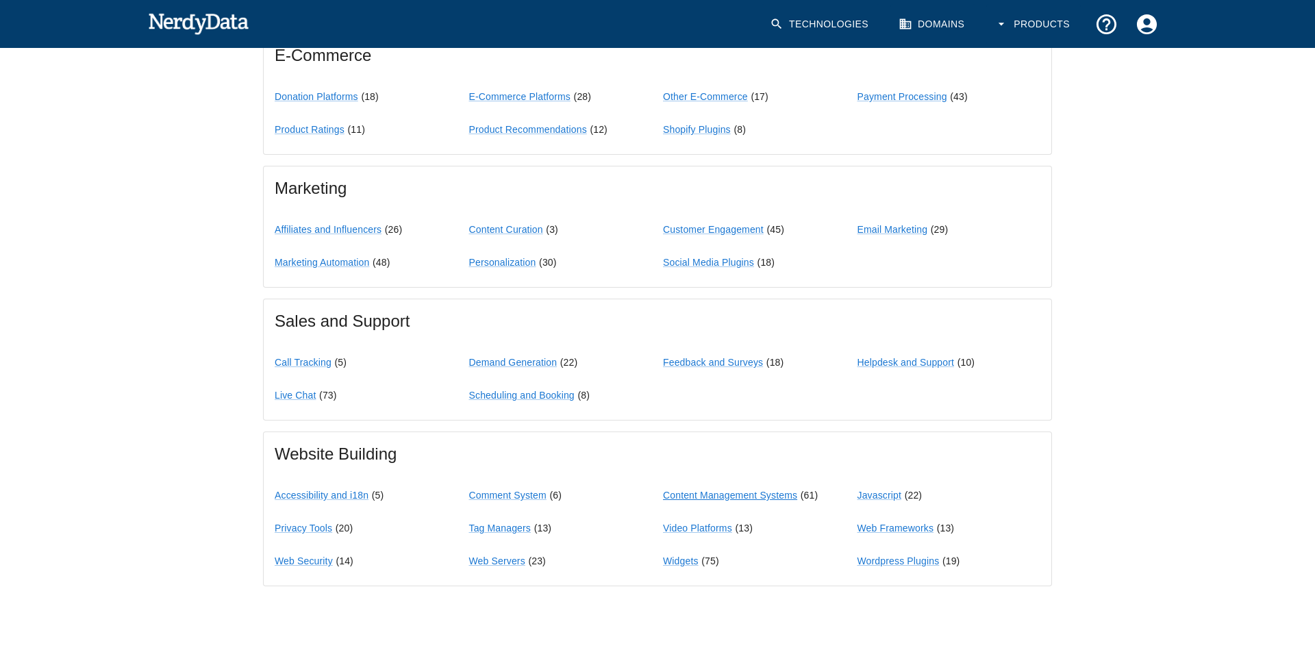
click at [688, 497] on link "Content Management Systems" at bounding box center [730, 495] width 134 height 11
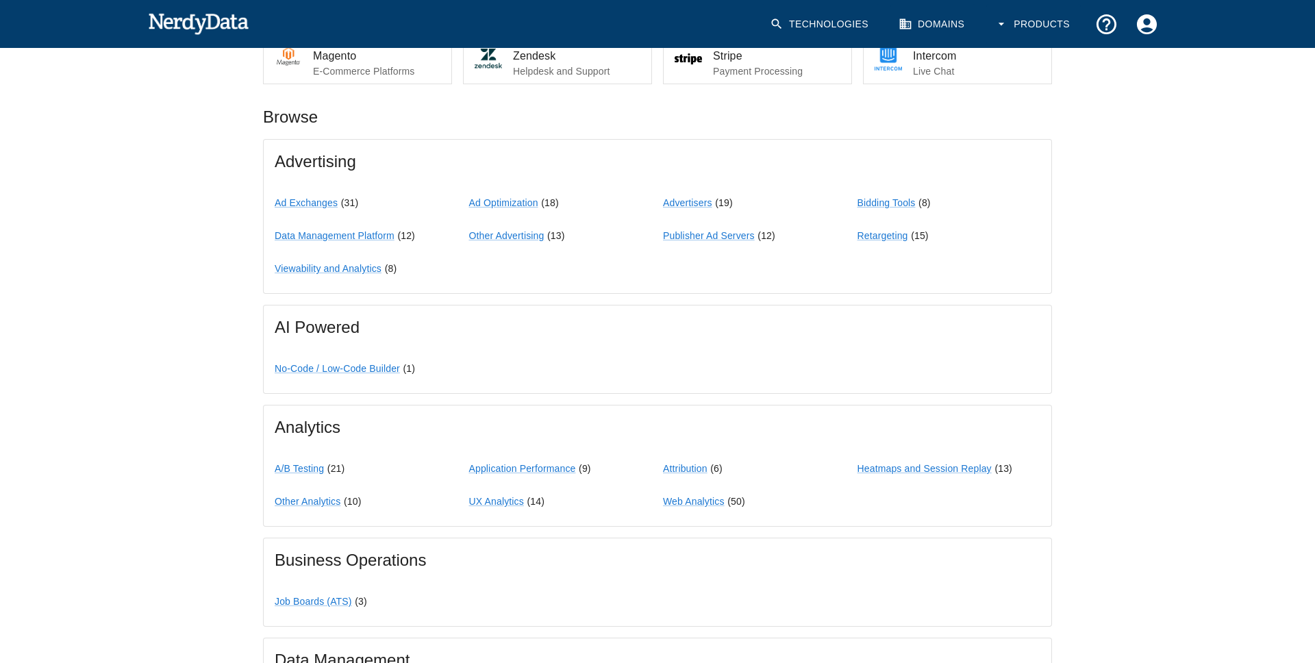
scroll to position [350, 0]
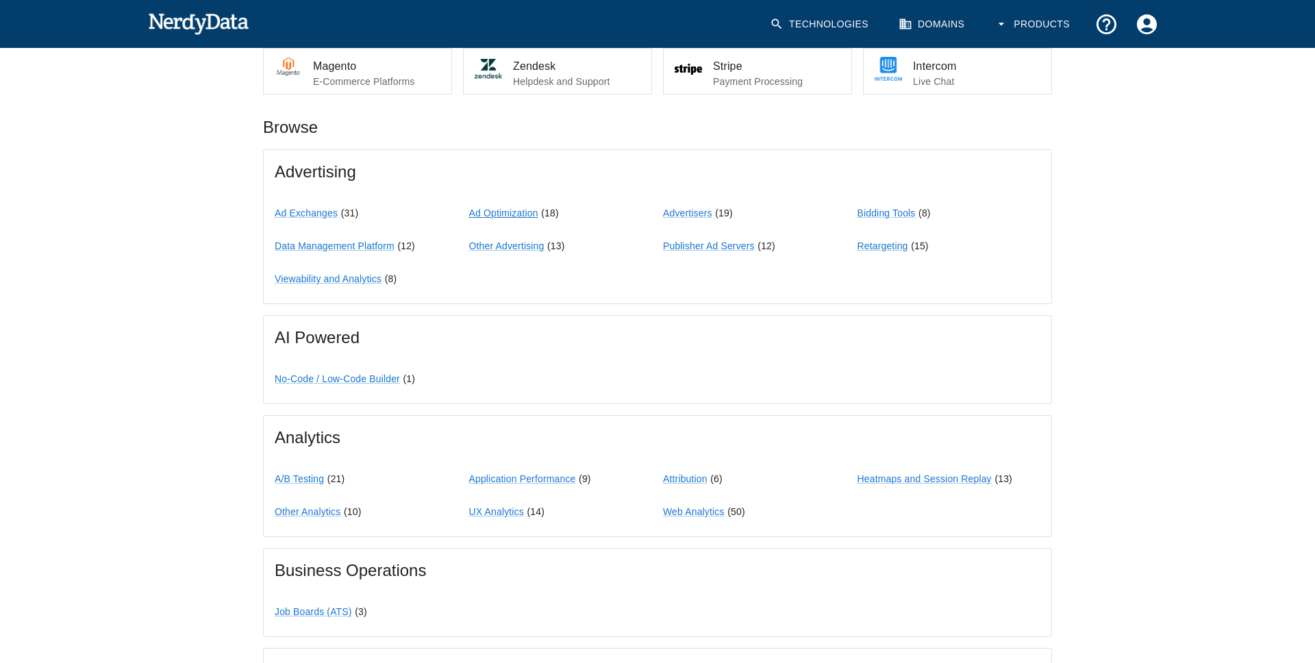
click at [520, 219] on link "Ad Optimization" at bounding box center [503, 213] width 69 height 11
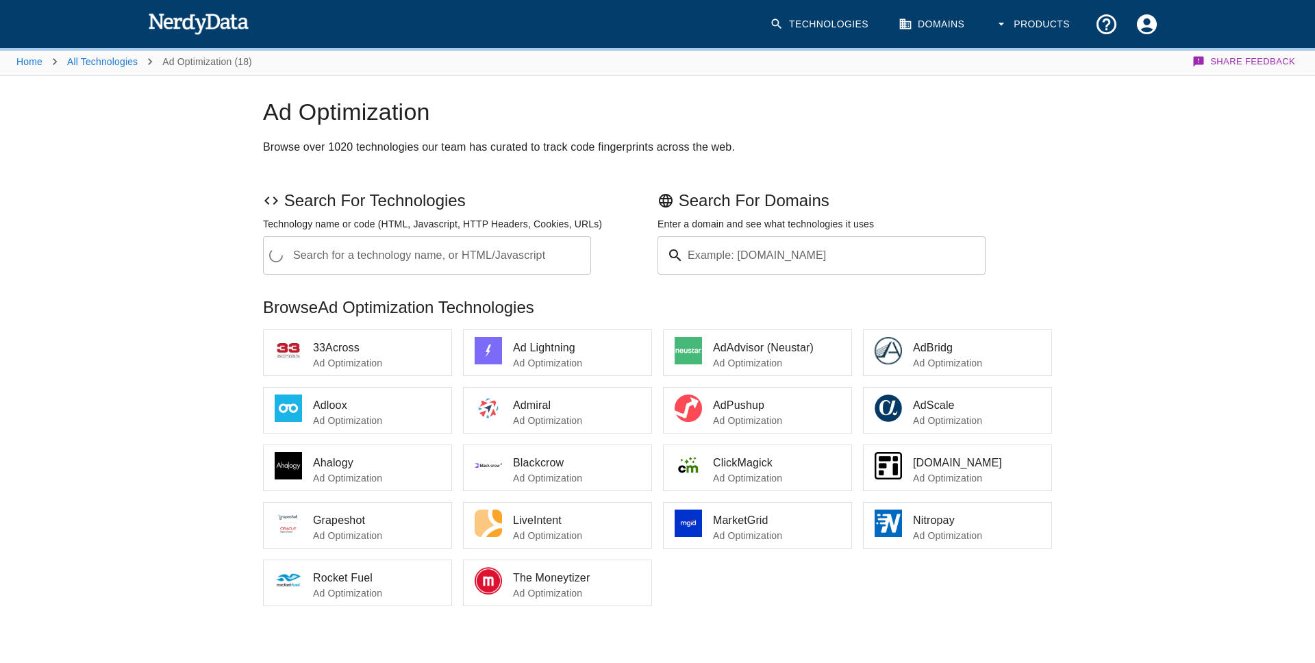
scroll to position [350, 0]
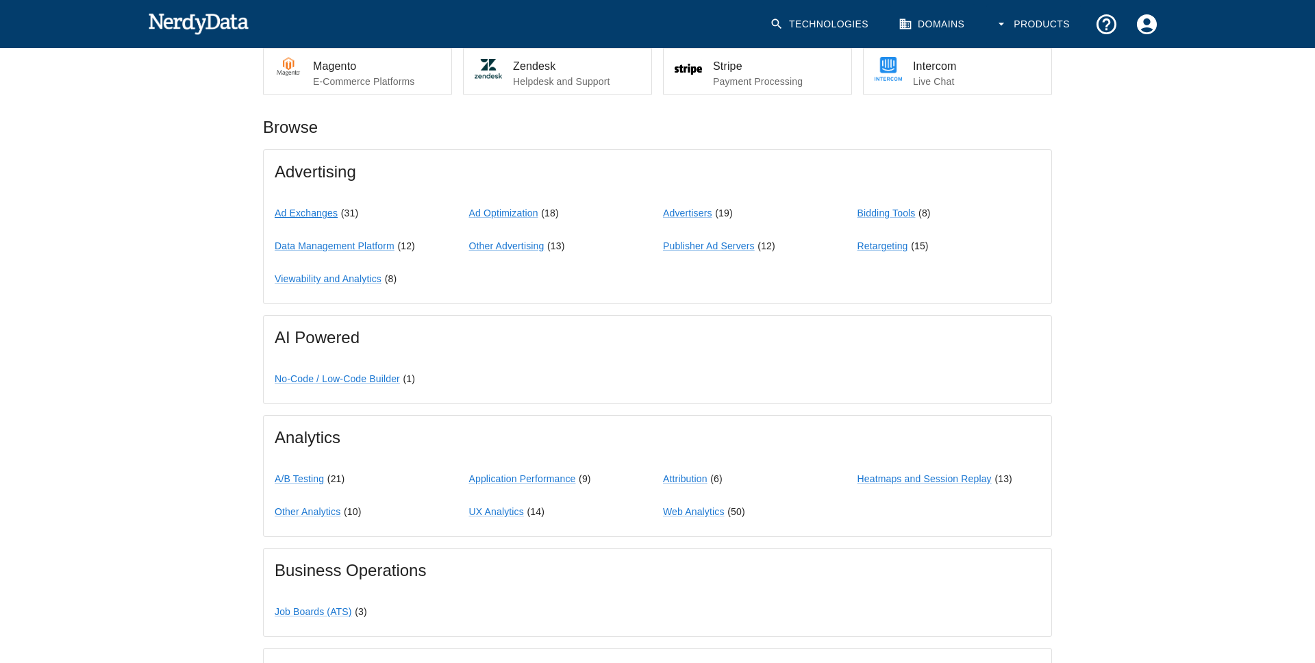
click at [331, 214] on link "Ad Exchanges" at bounding box center [306, 213] width 63 height 11
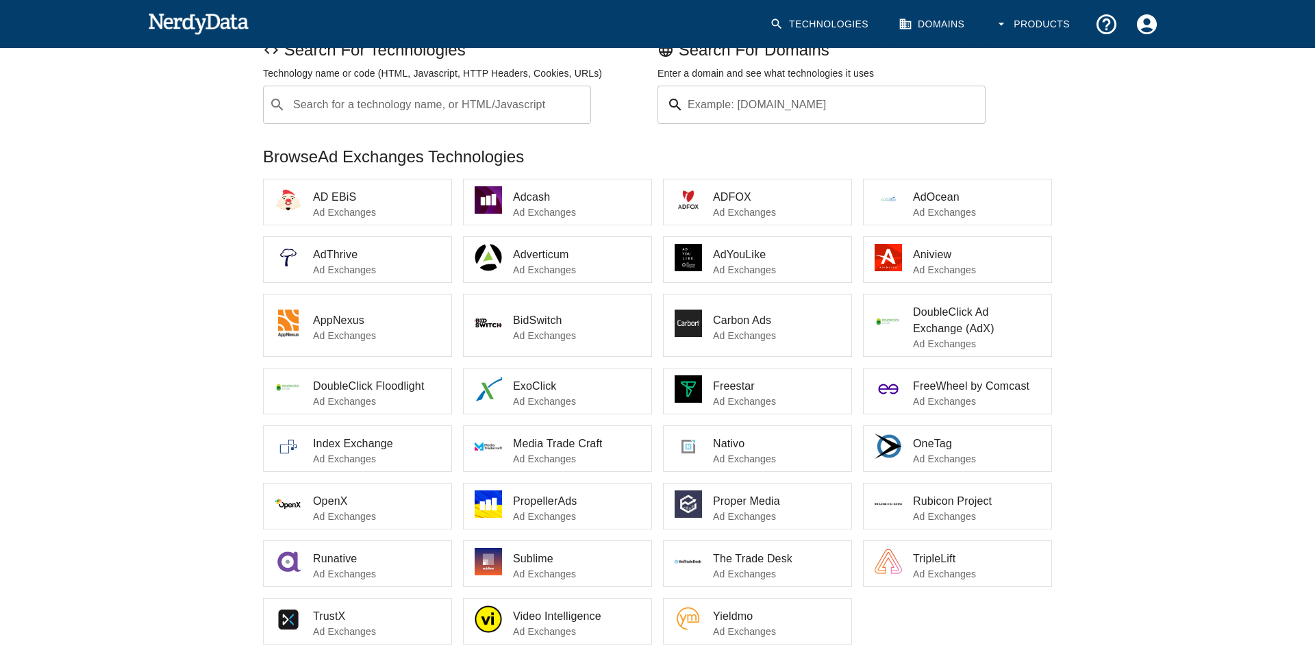
scroll to position [153, 0]
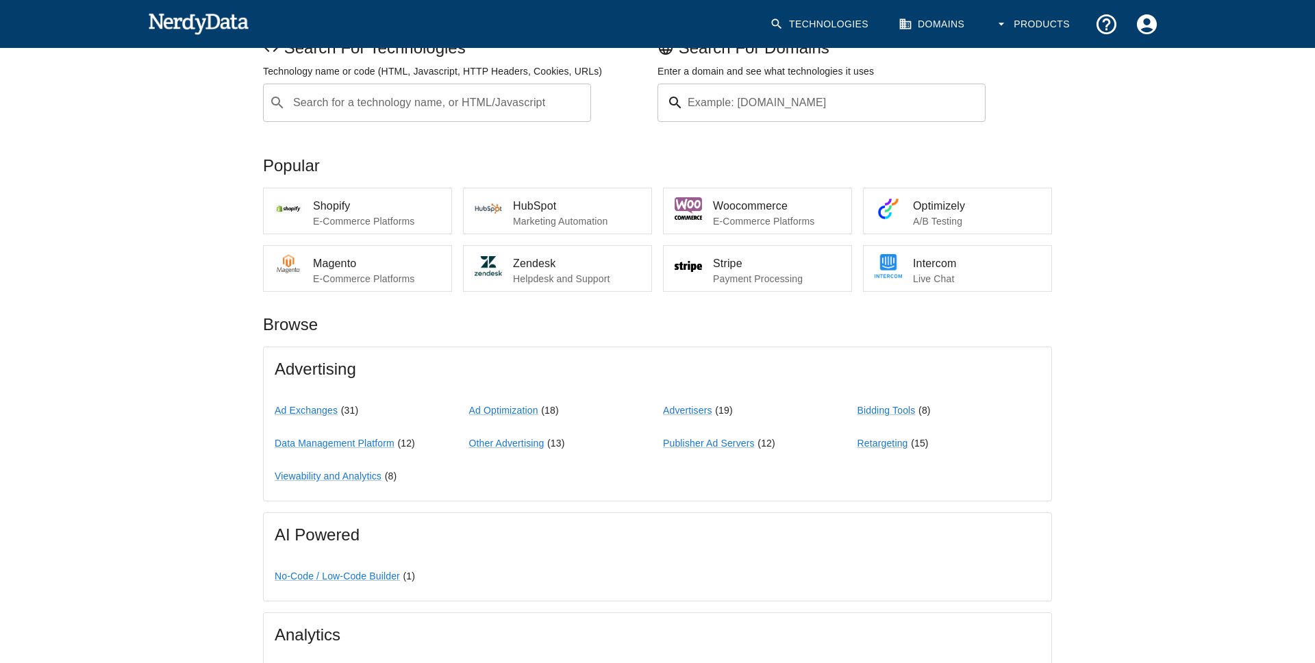
scroll to position [350, 0]
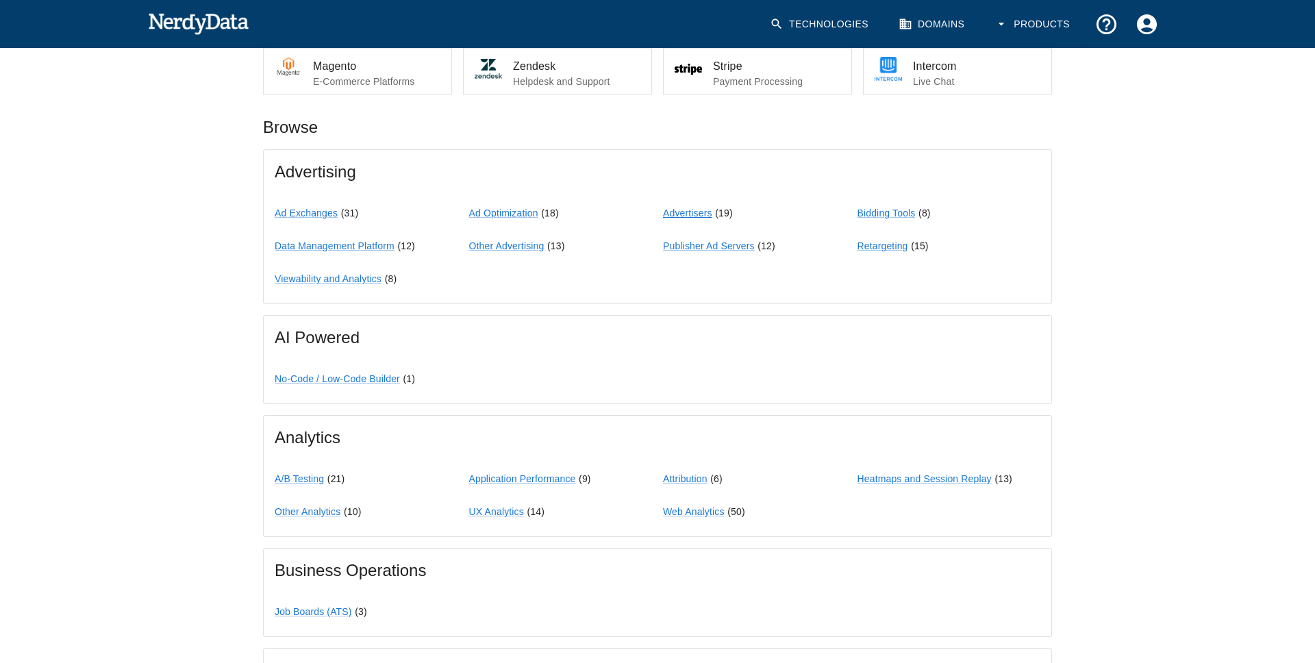
click at [689, 210] on link "Advertisers" at bounding box center [687, 213] width 49 height 11
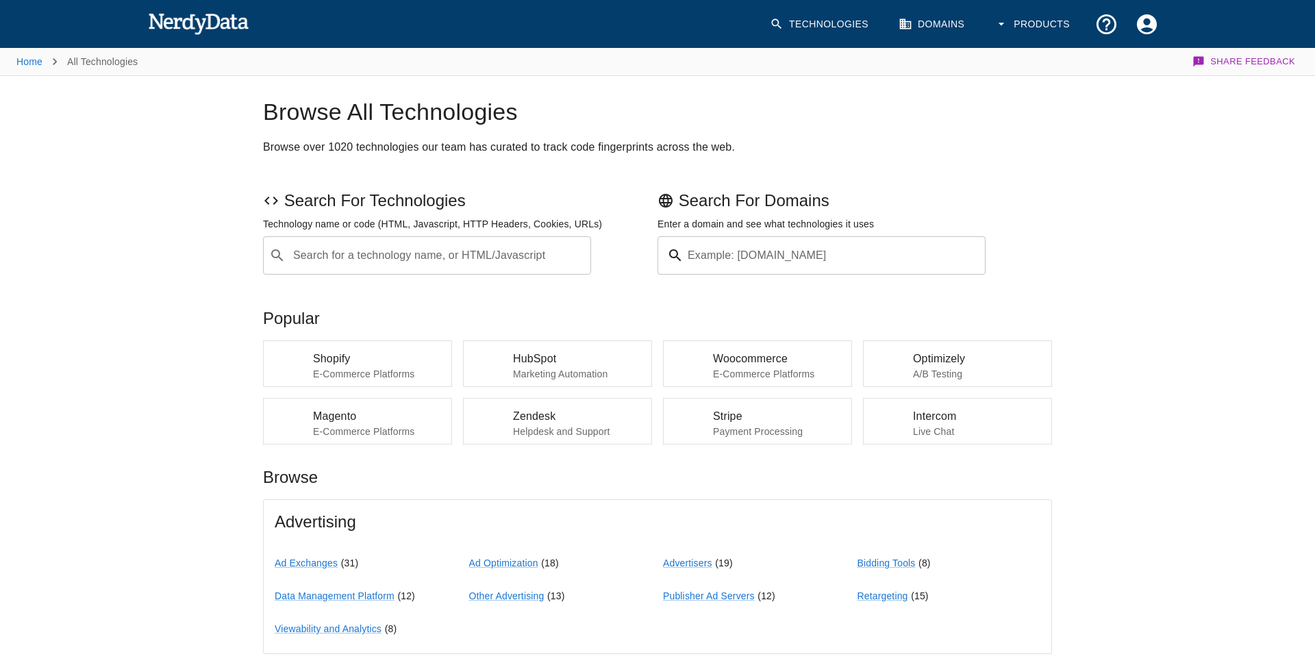
scroll to position [350, 0]
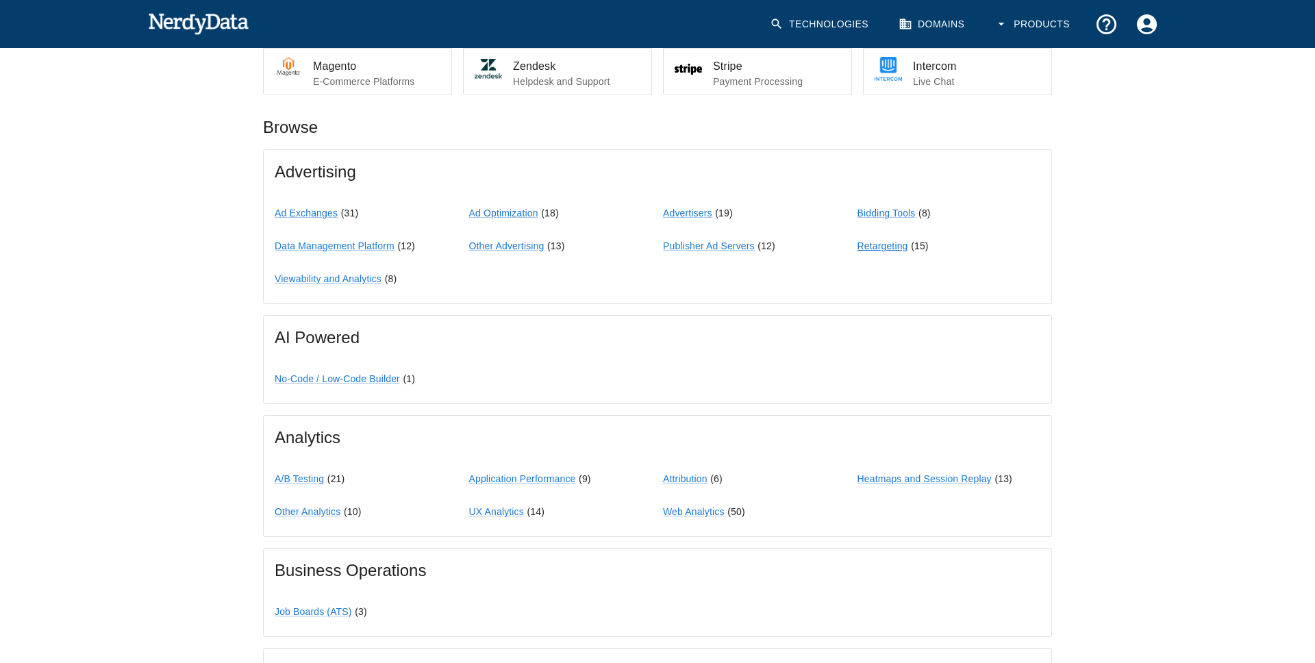
click at [862, 247] on link "Retargeting" at bounding box center [883, 245] width 51 height 11
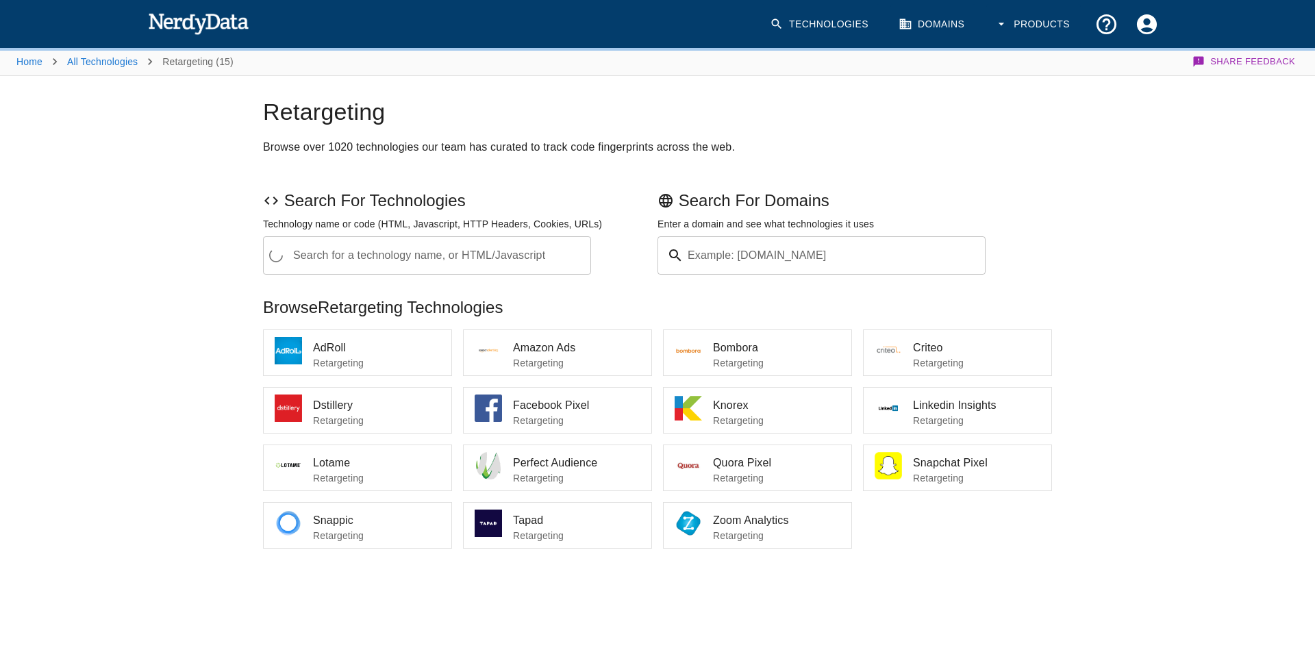
scroll to position [350, 0]
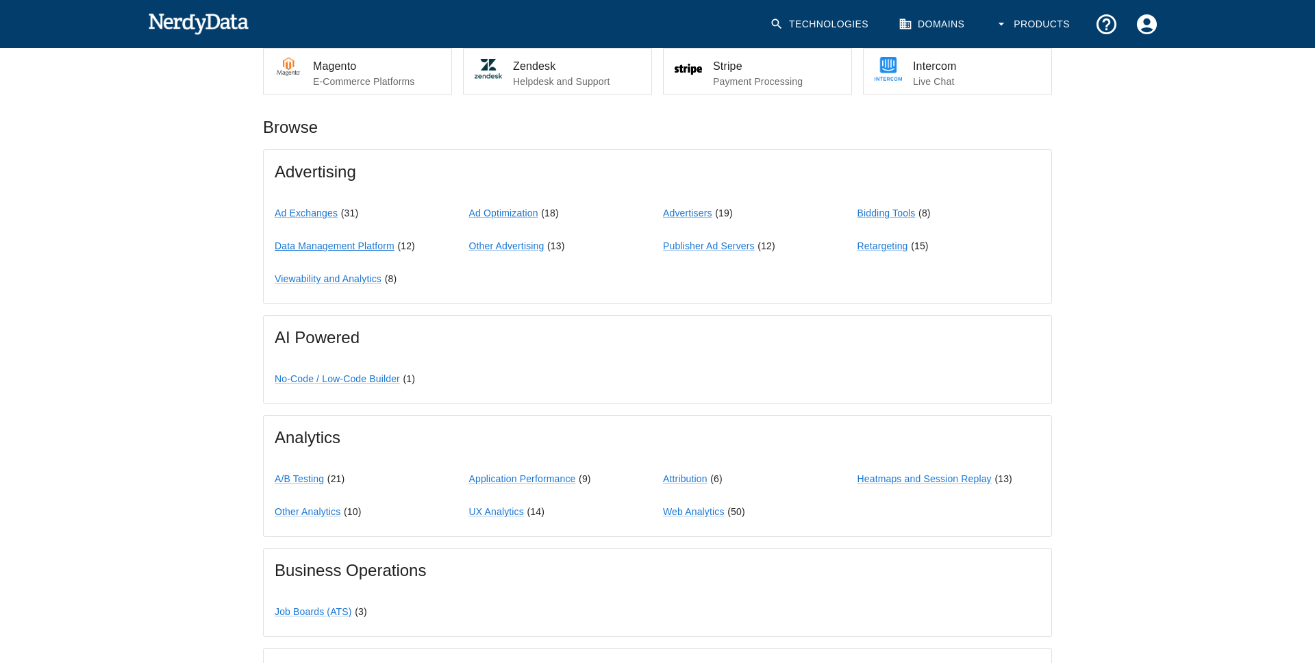
click at [373, 247] on link "Data Management Platform" at bounding box center [335, 245] width 120 height 11
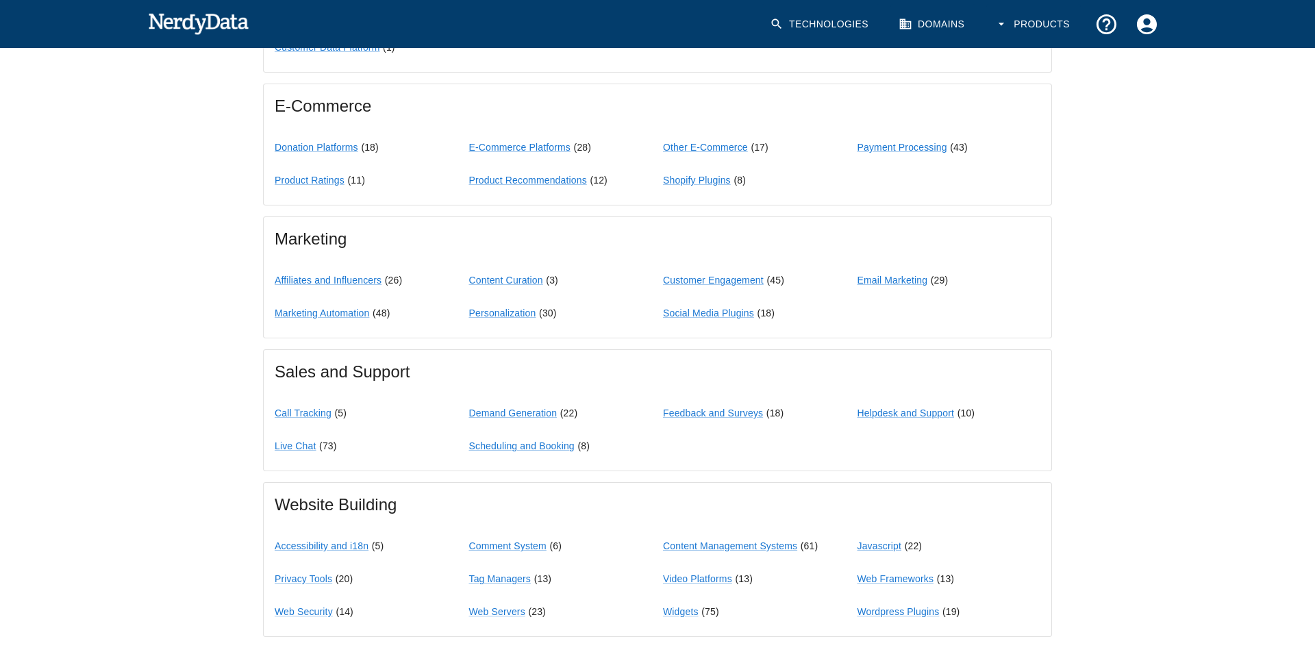
scroll to position [1065, 0]
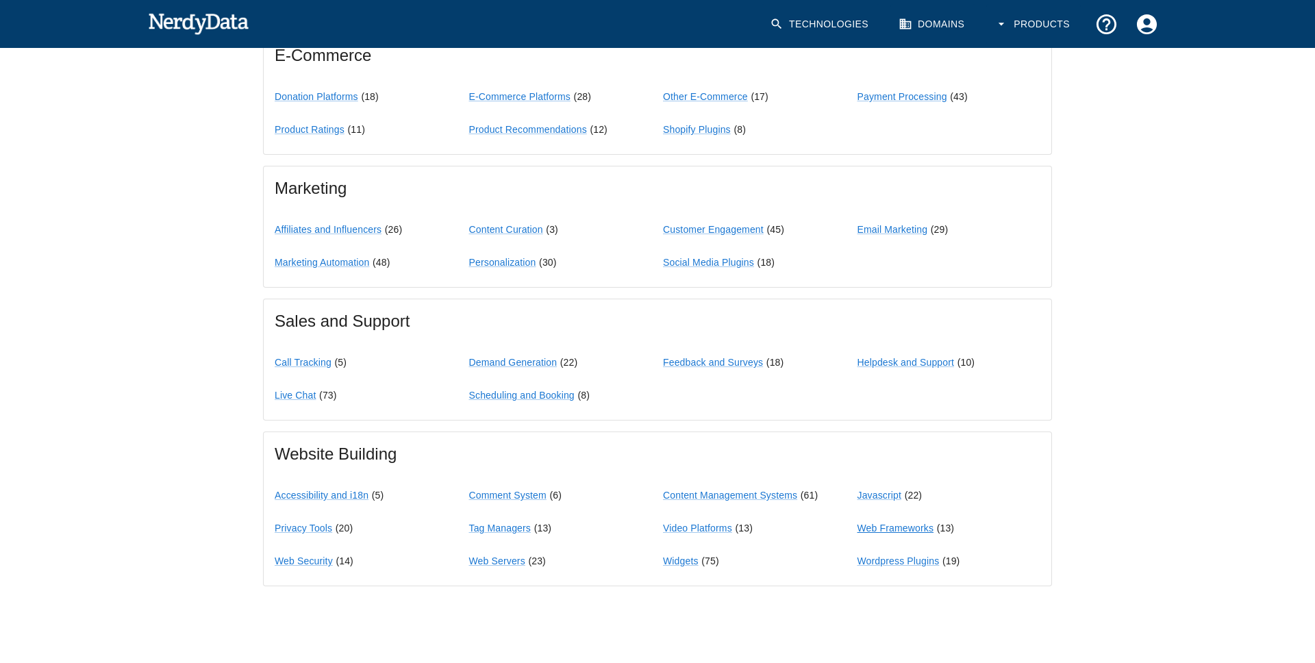
click at [875, 531] on link "Web Frameworks" at bounding box center [896, 528] width 77 height 11
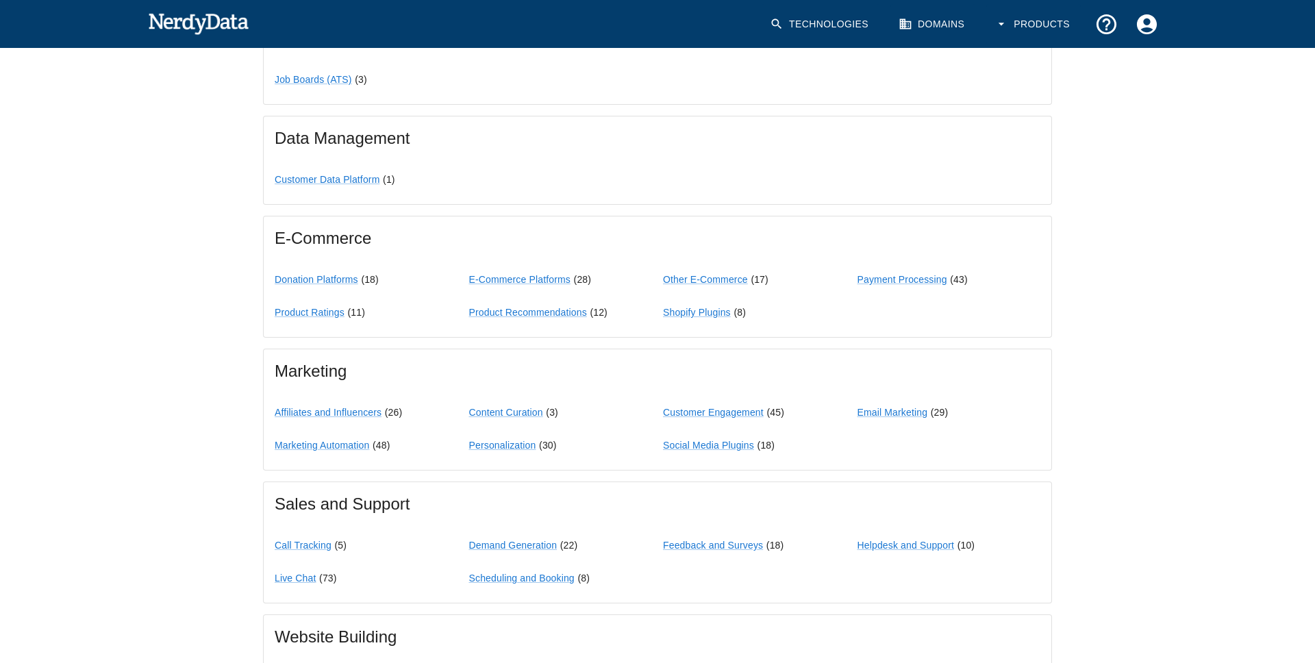
scroll to position [902, 0]
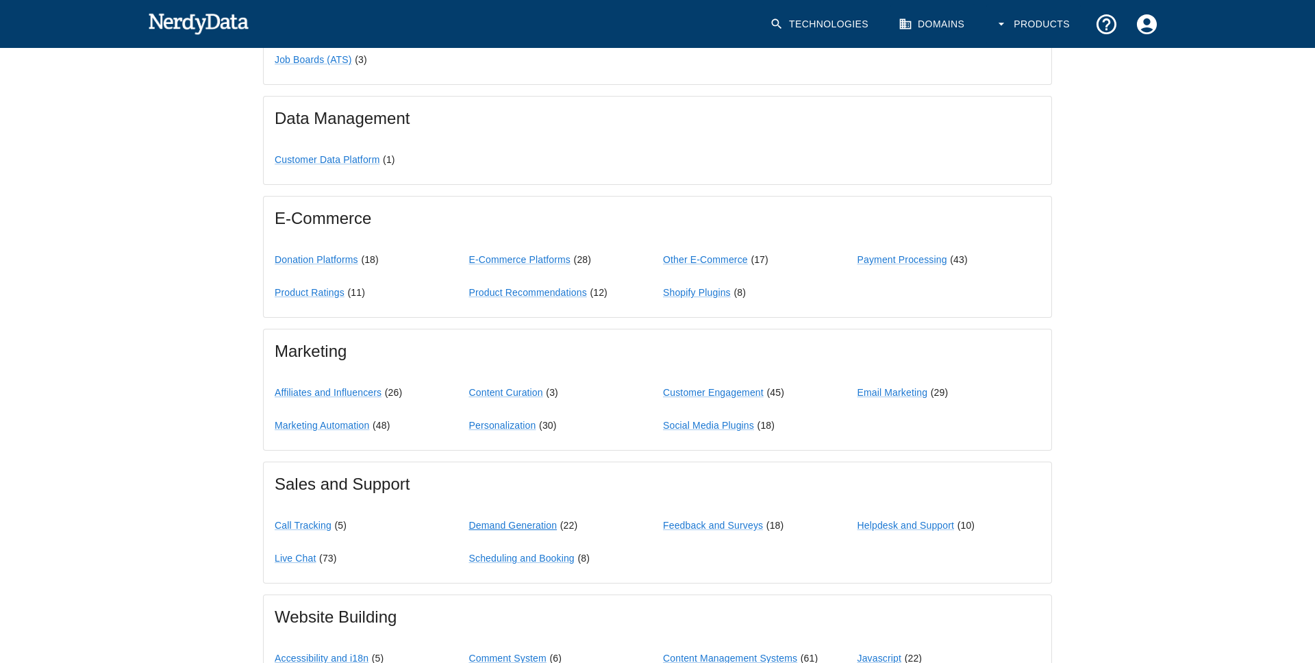
click at [538, 523] on link "Demand Generation" at bounding box center [513, 525] width 88 height 11
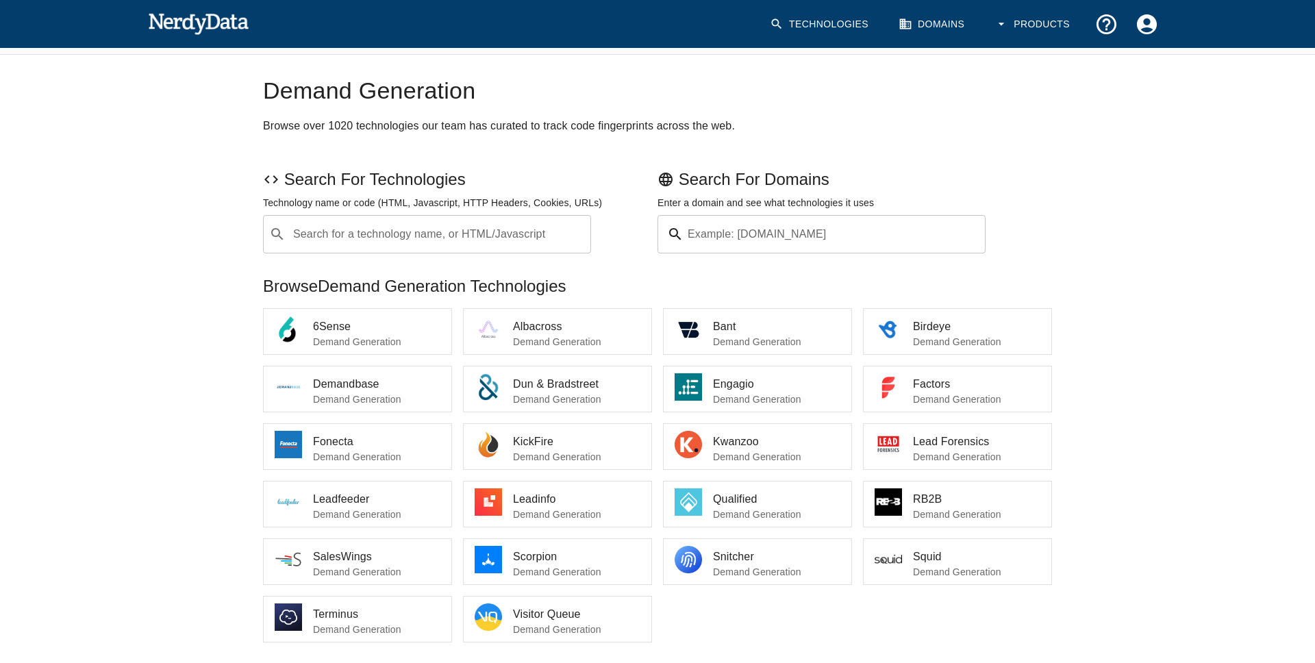
scroll to position [29, 0]
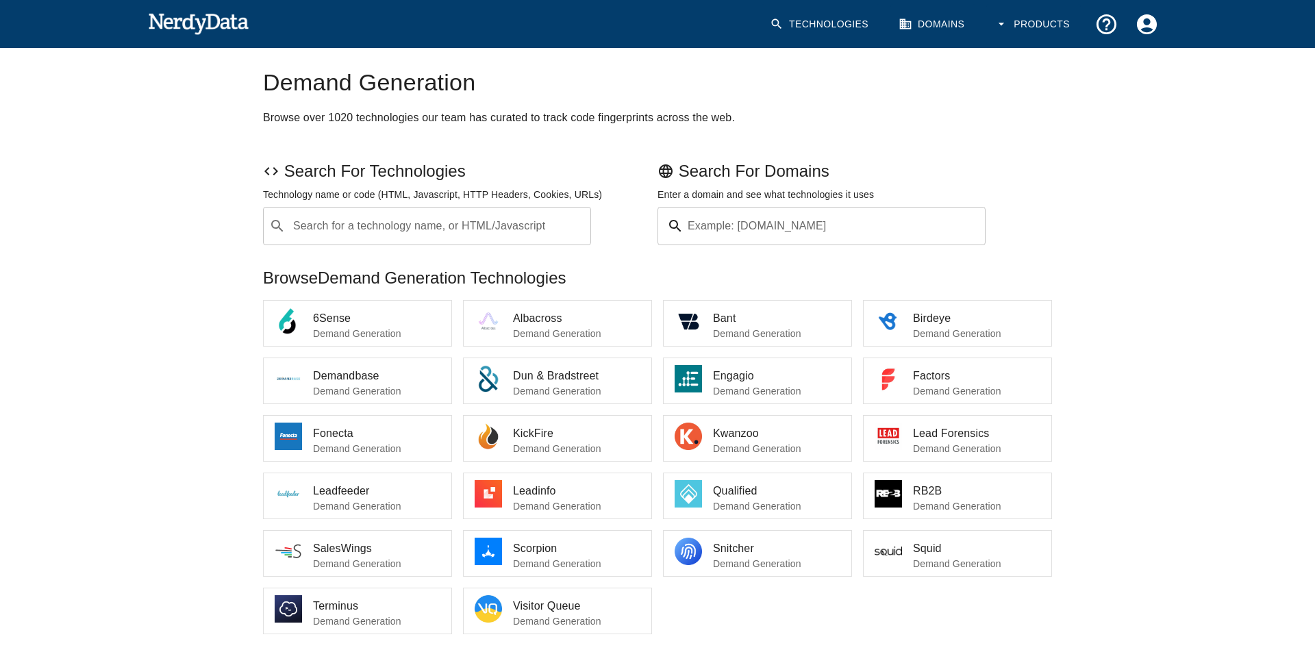
click at [404, 382] on span "Demandbase" at bounding box center [376, 376] width 127 height 16
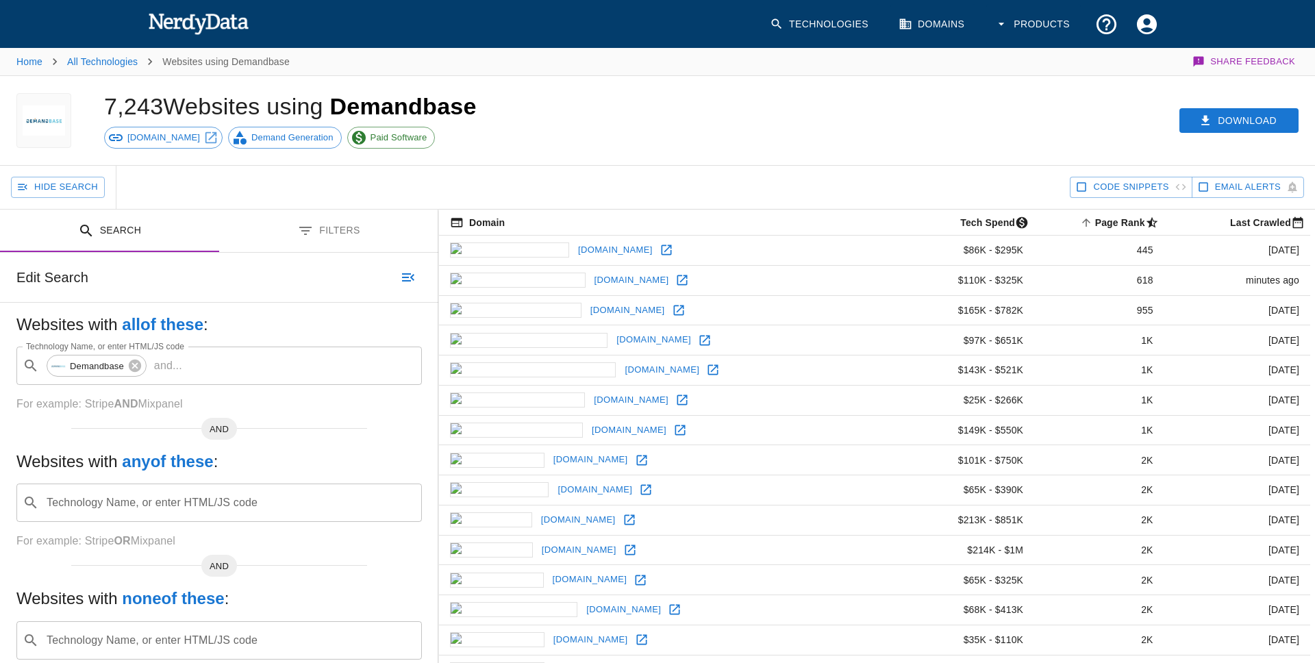
click at [329, 242] on button "Filters" at bounding box center [328, 231] width 219 height 43
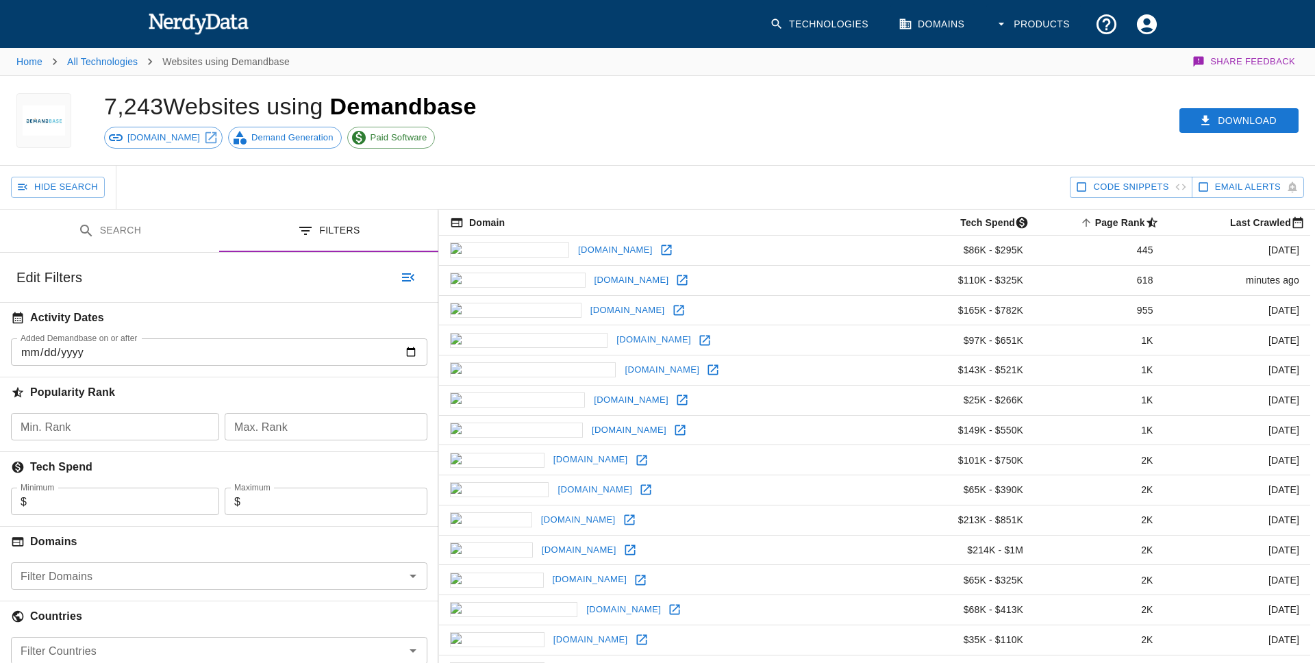
click at [175, 433] on input "Min. Rank" at bounding box center [115, 426] width 208 height 27
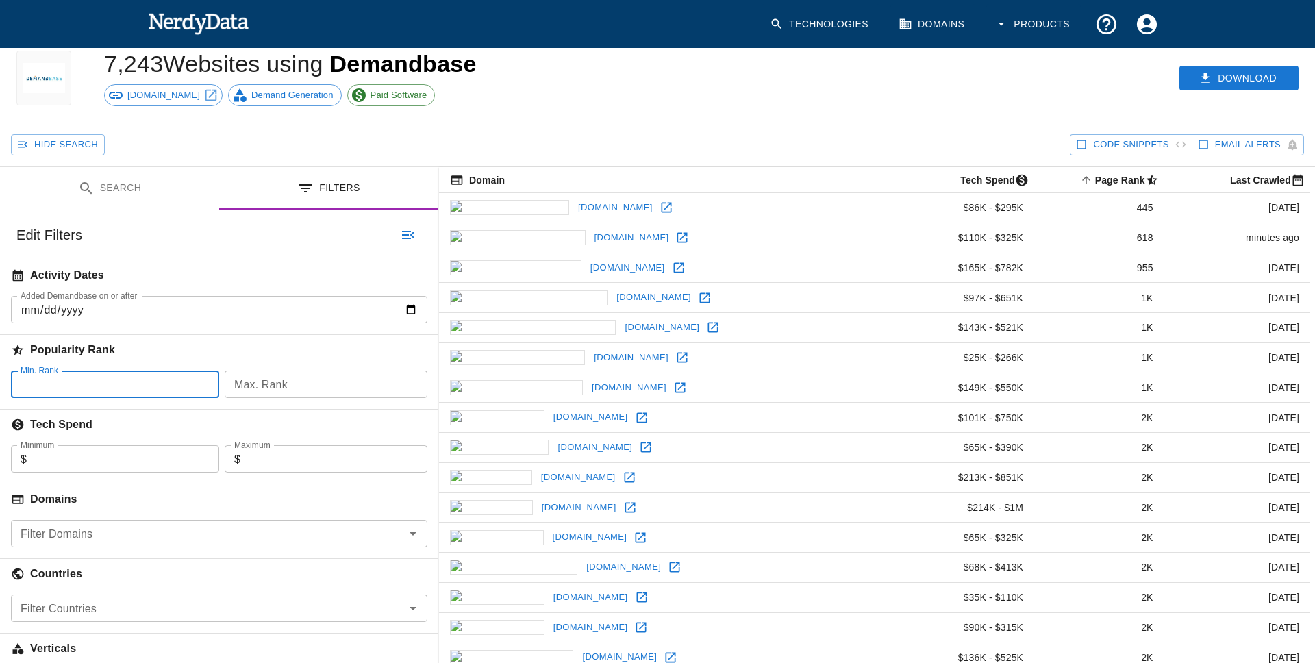
scroll to position [44, 0]
click at [221, 616] on div "Filter Countries" at bounding box center [219, 606] width 416 height 27
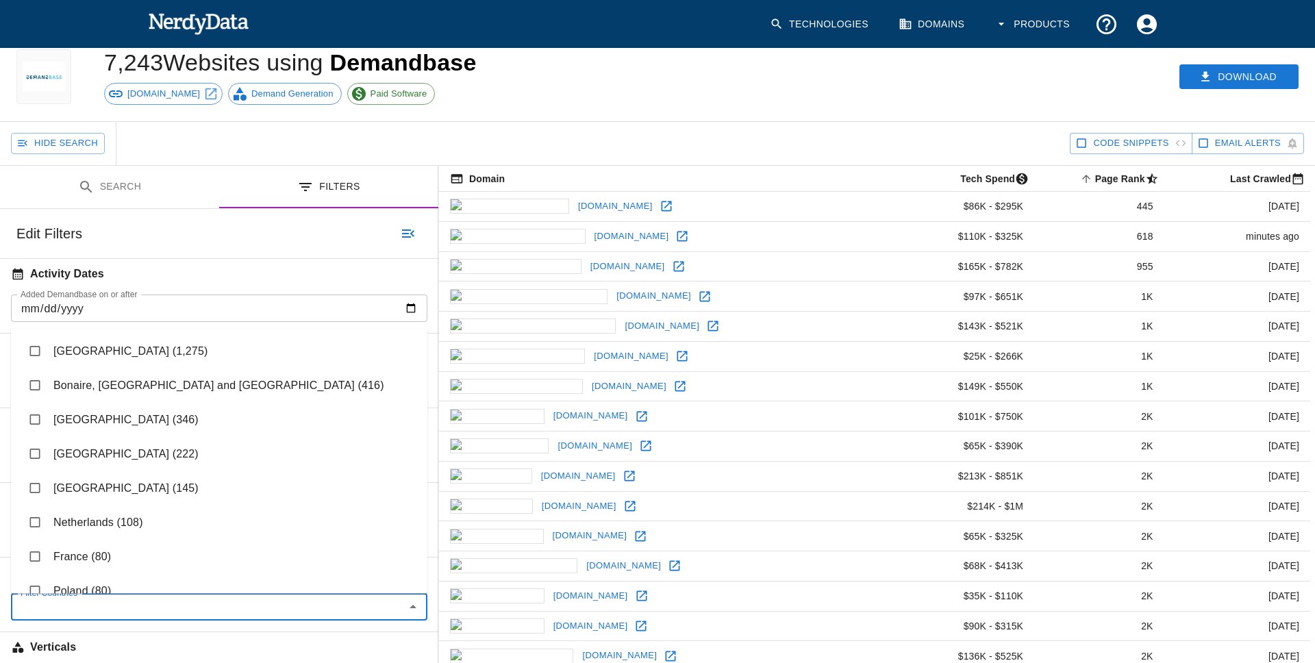
click at [112, 355] on li "United States (1,275)" at bounding box center [219, 351] width 416 height 34
checkbox input "true"
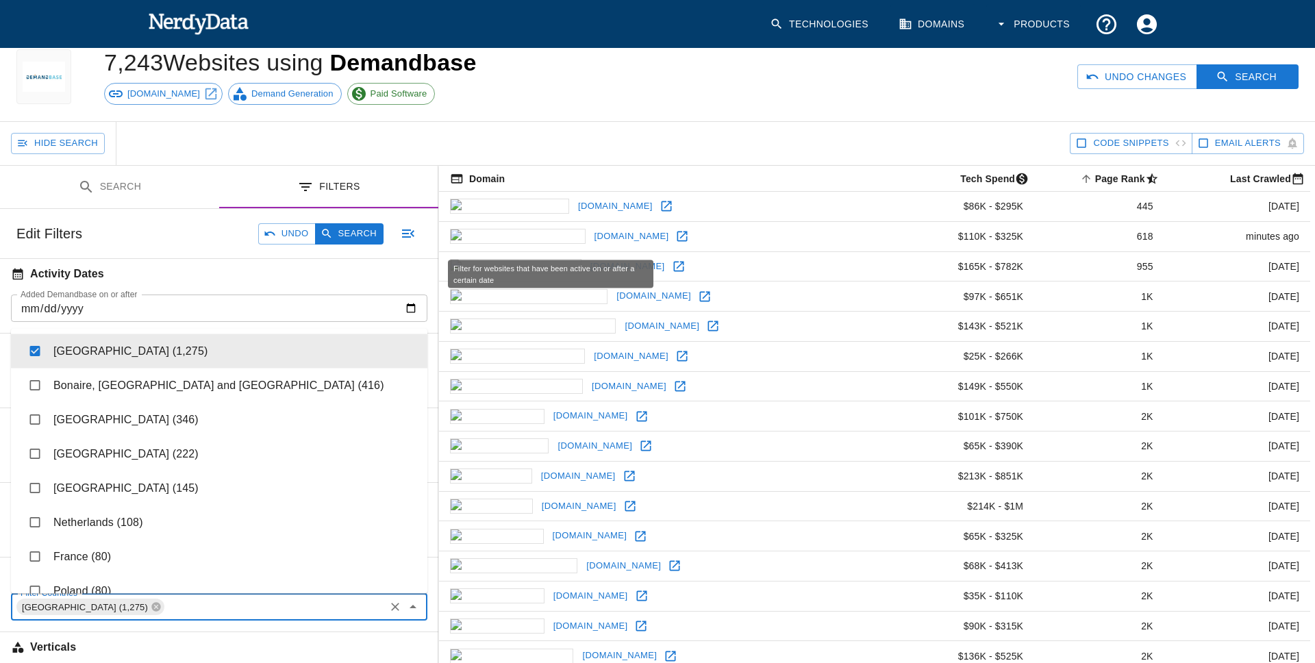
click at [199, 284] on h6 "Activity Dates" at bounding box center [219, 274] width 438 height 30
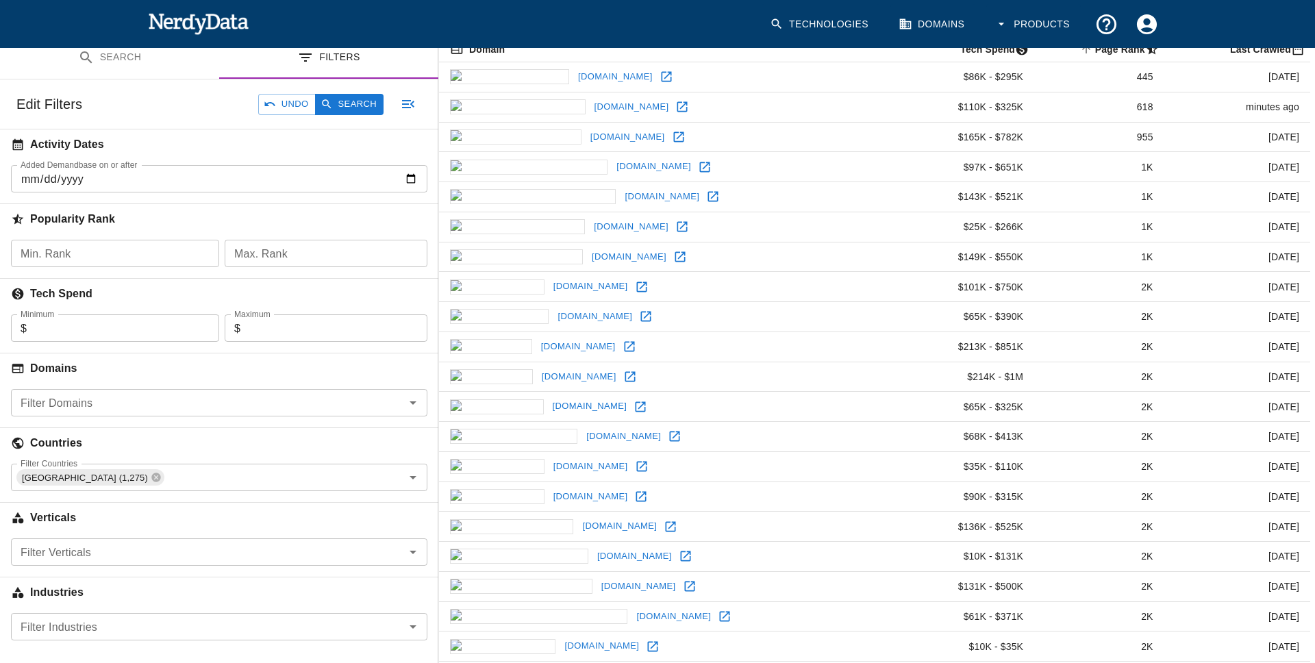
scroll to position [169, 0]
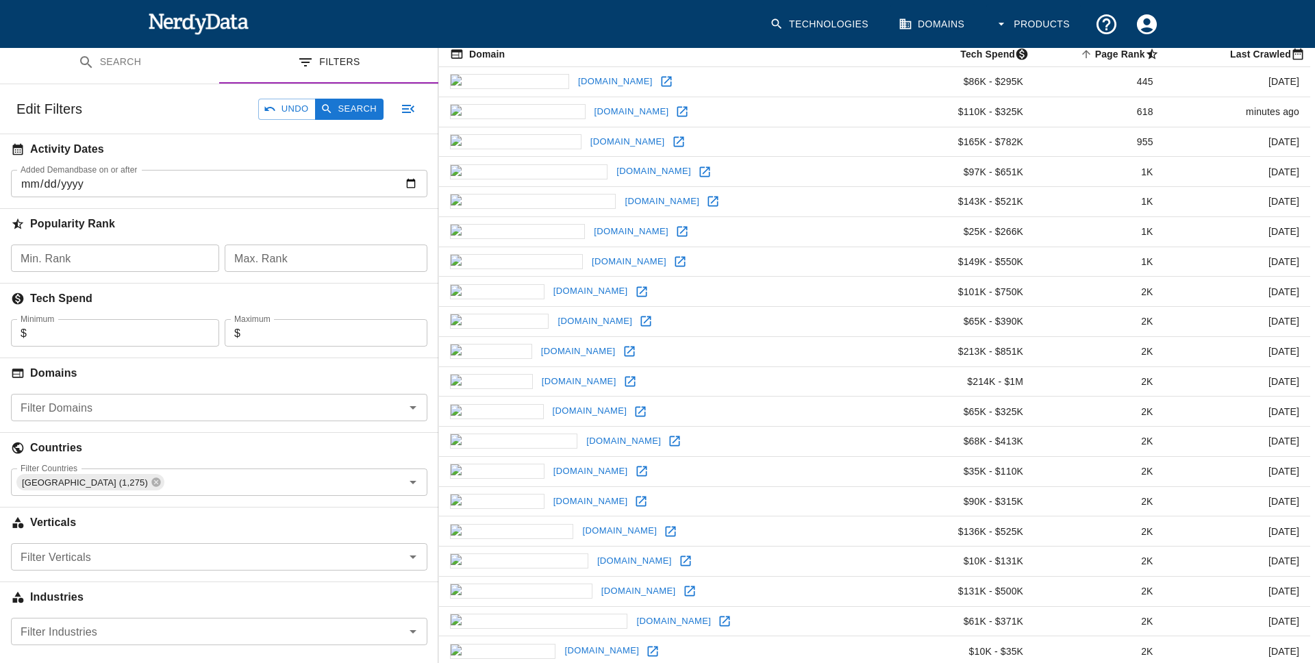
click at [150, 571] on div "Industries" at bounding box center [219, 594] width 438 height 47
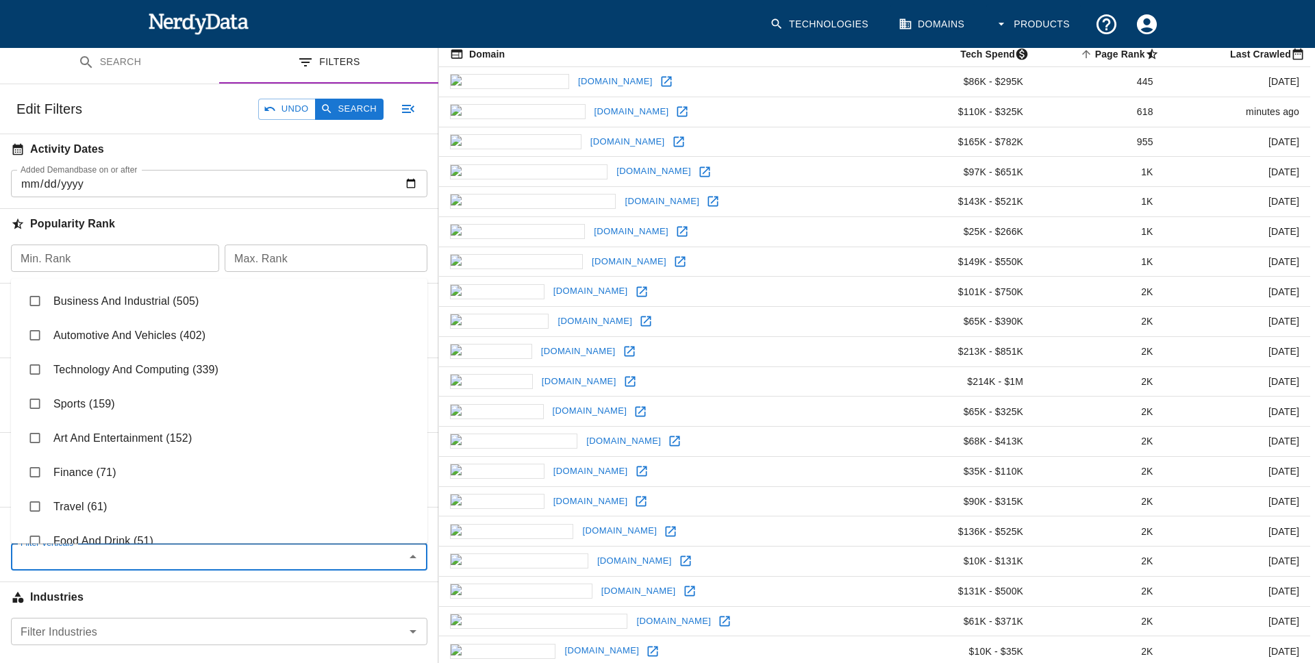
click at [135, 565] on input "Filter Verticals" at bounding box center [208, 556] width 386 height 19
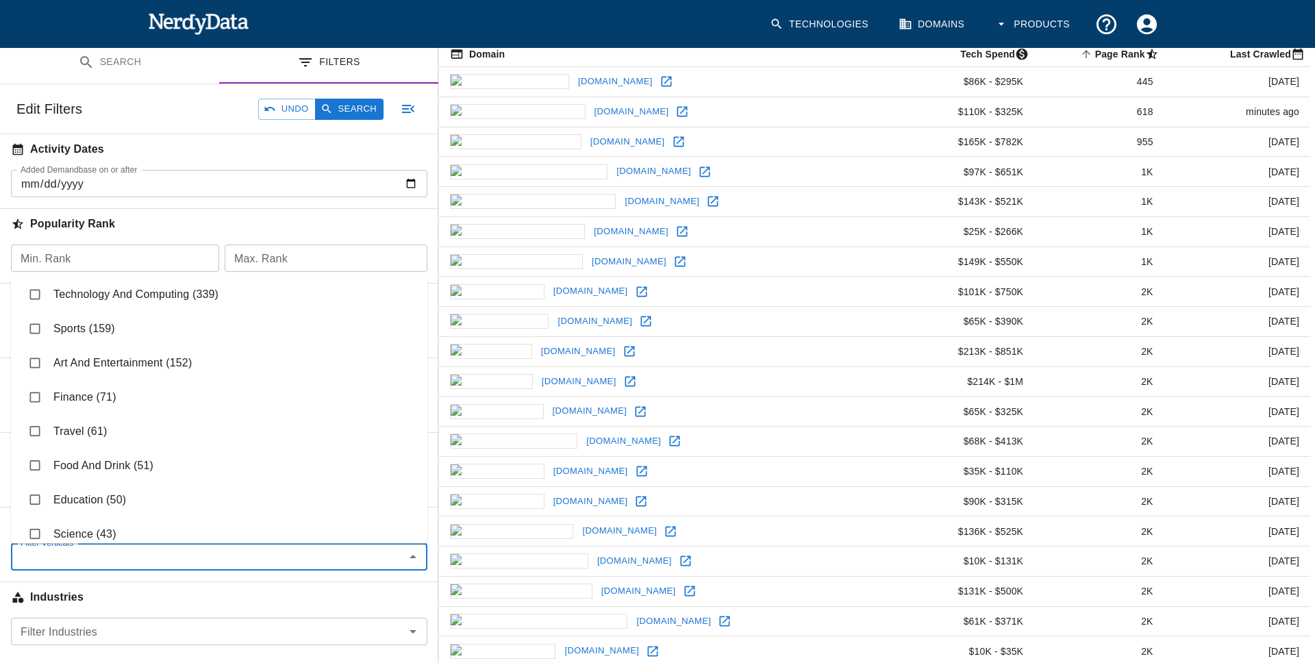
scroll to position [77, 0]
click at [103, 435] on li "Travel (61)" at bounding box center [219, 429] width 416 height 34
checkbox input "true"
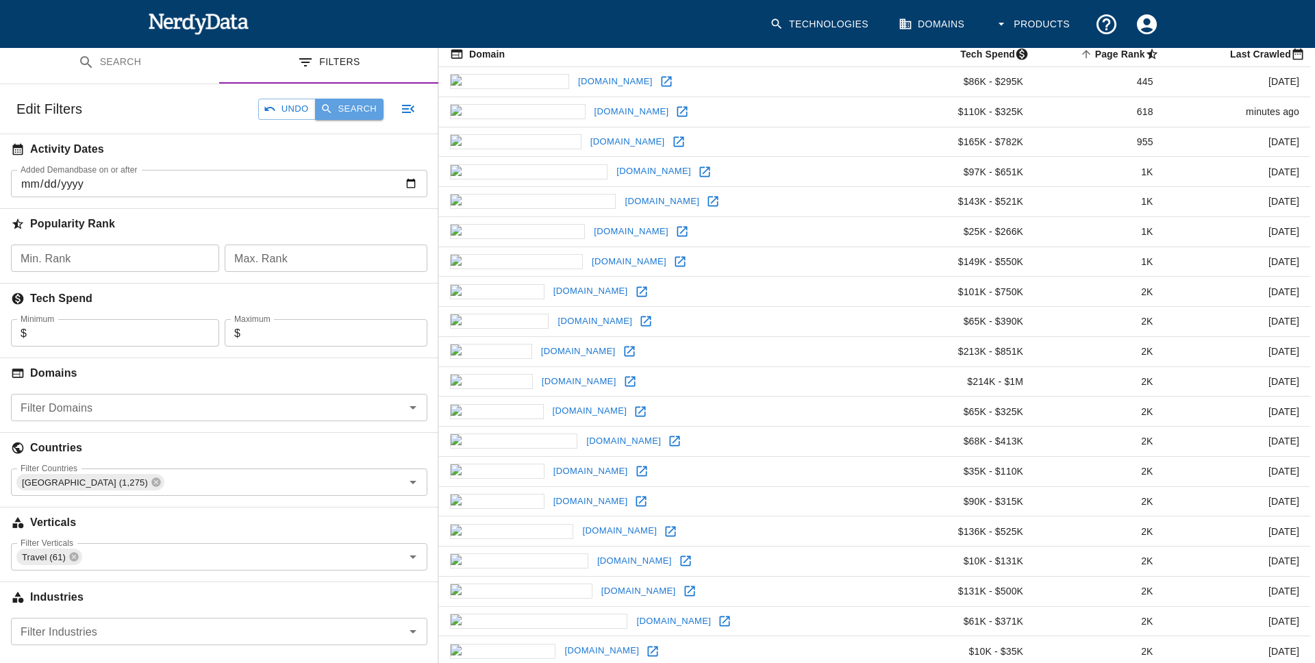
click at [322, 106] on icon "button" at bounding box center [326, 109] width 9 height 9
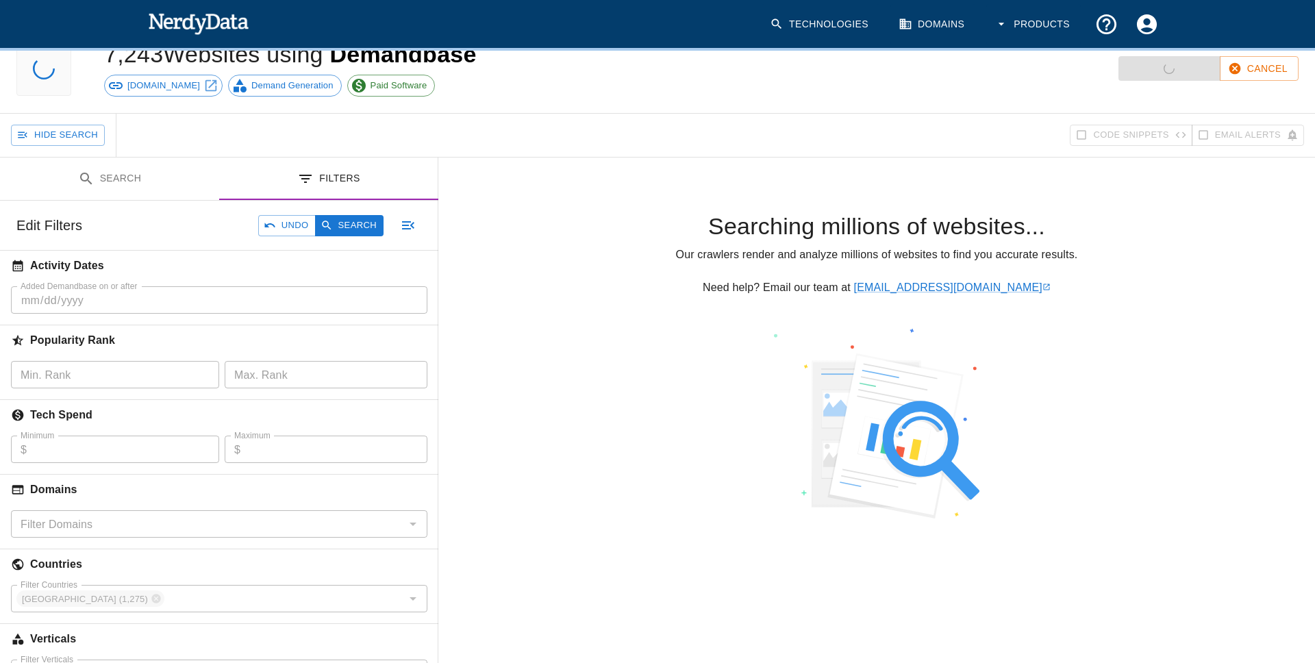
scroll to position [44, 0]
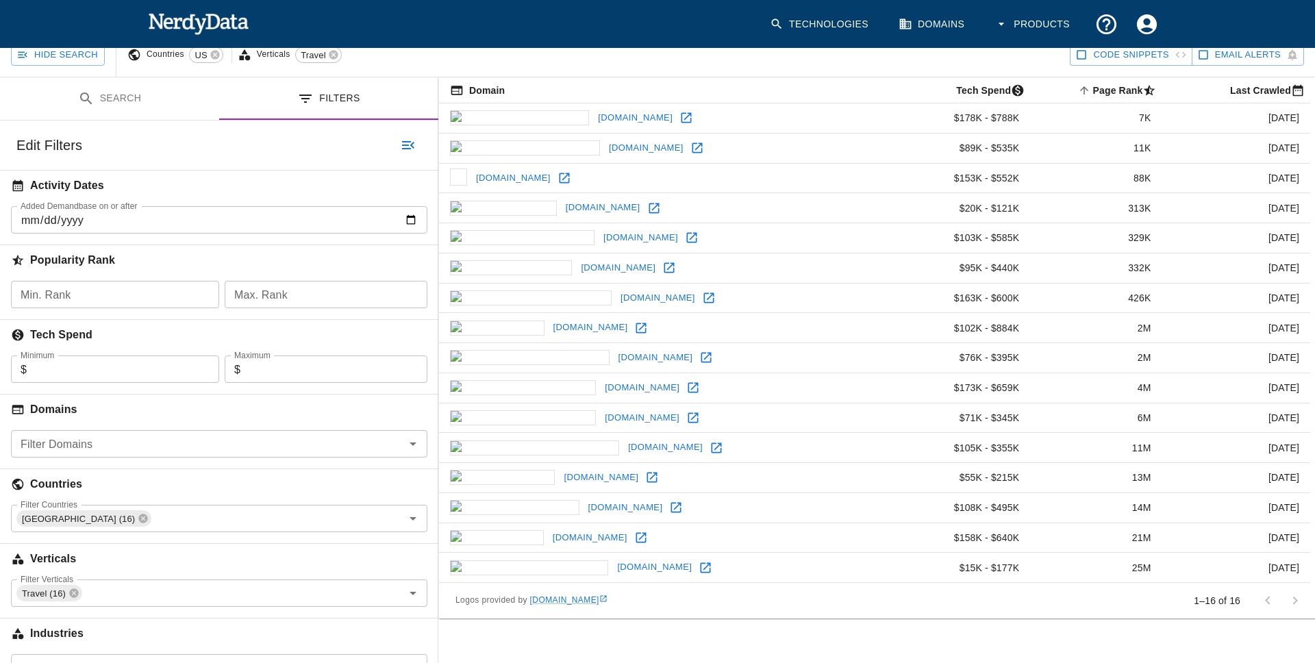
scroll to position [121, 0]
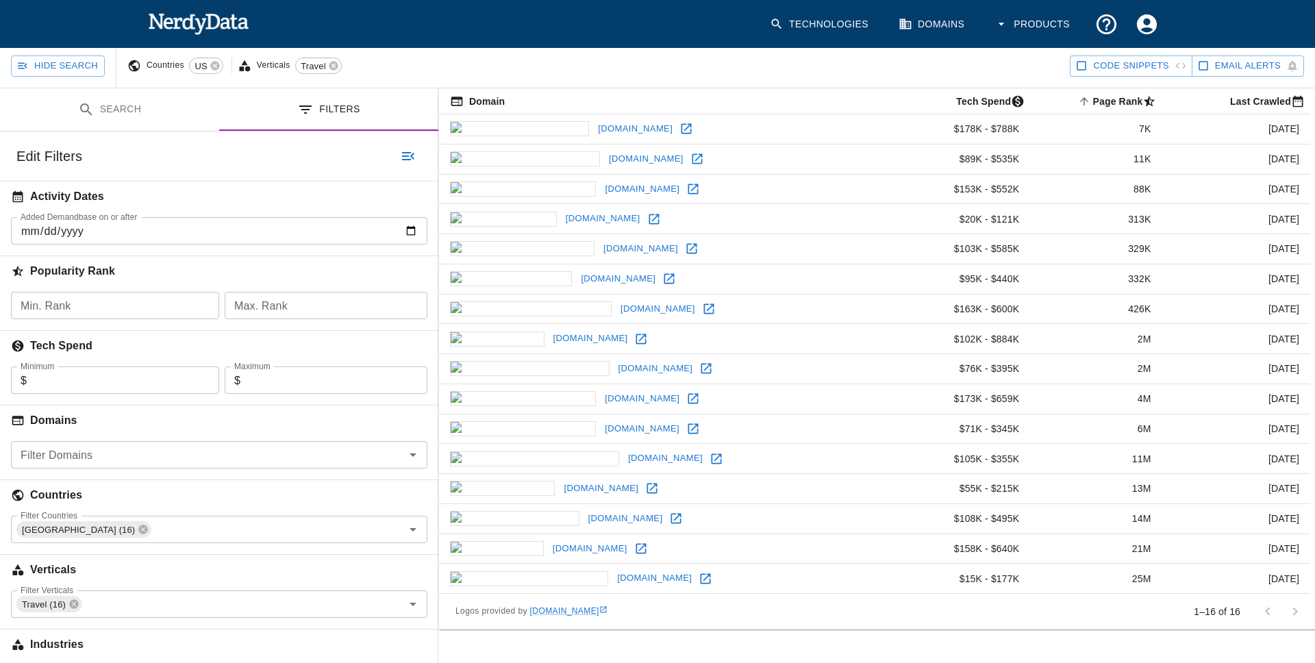
click at [686, 432] on icon at bounding box center [693, 429] width 14 height 14
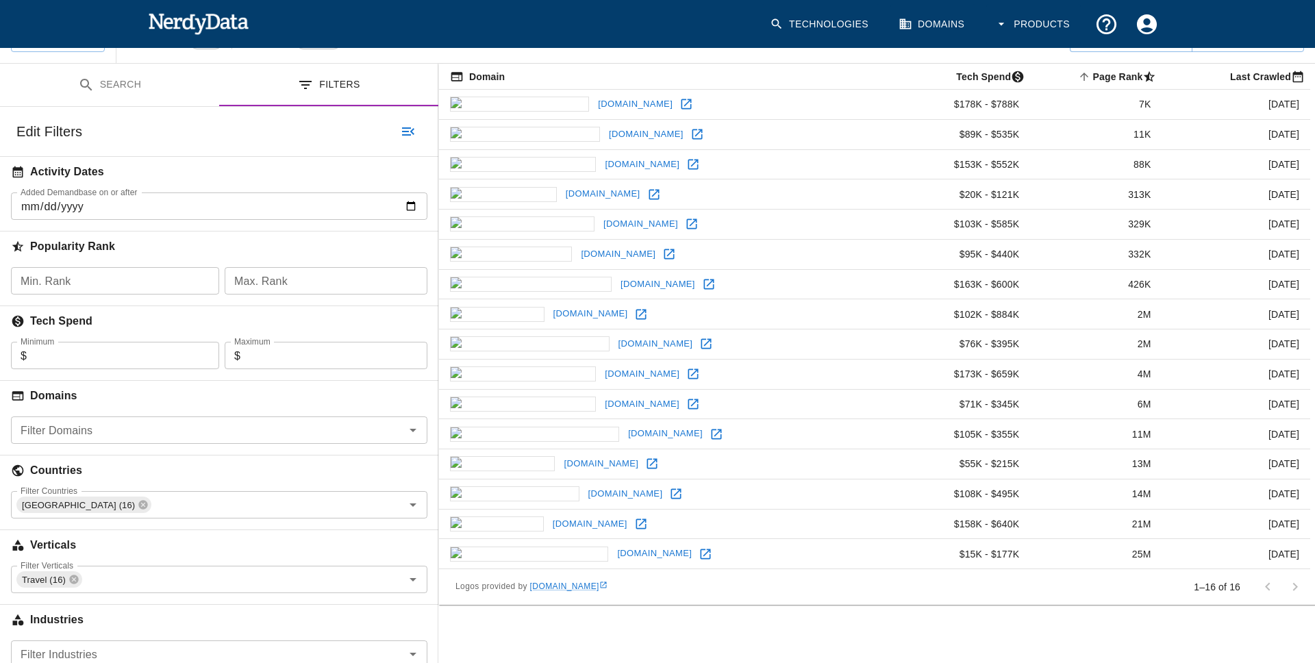
scroll to position [153, 0]
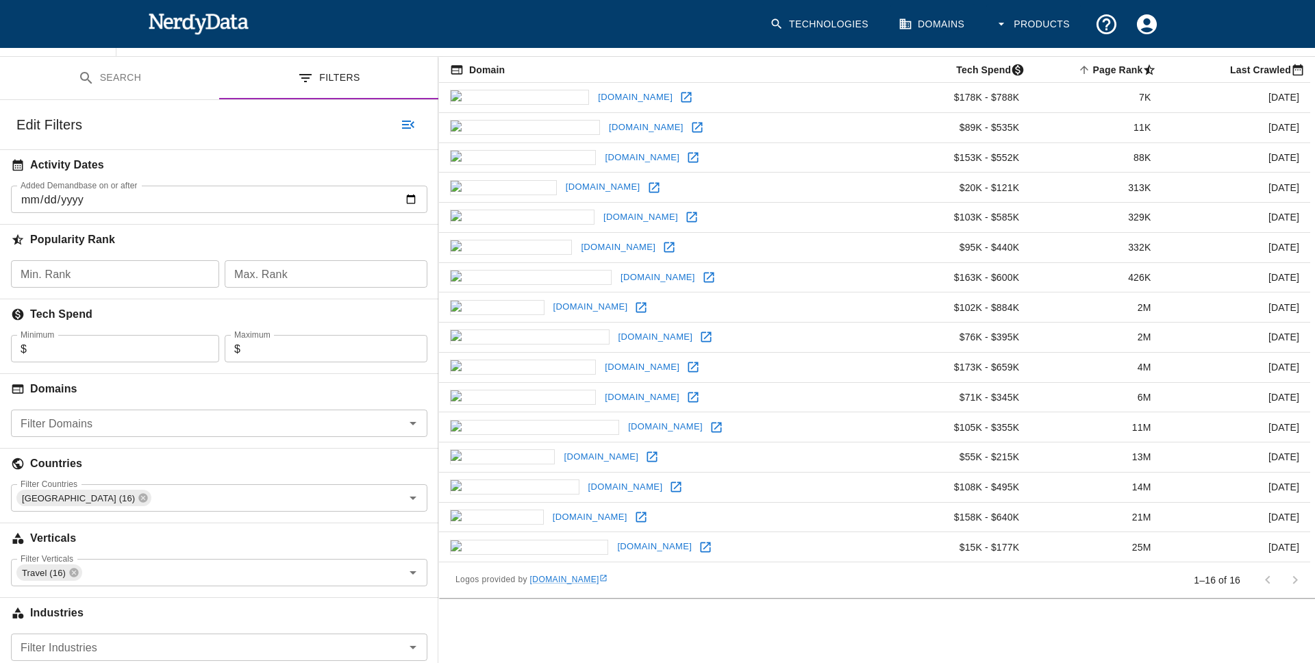
click at [710, 425] on icon at bounding box center [717, 428] width 14 height 14
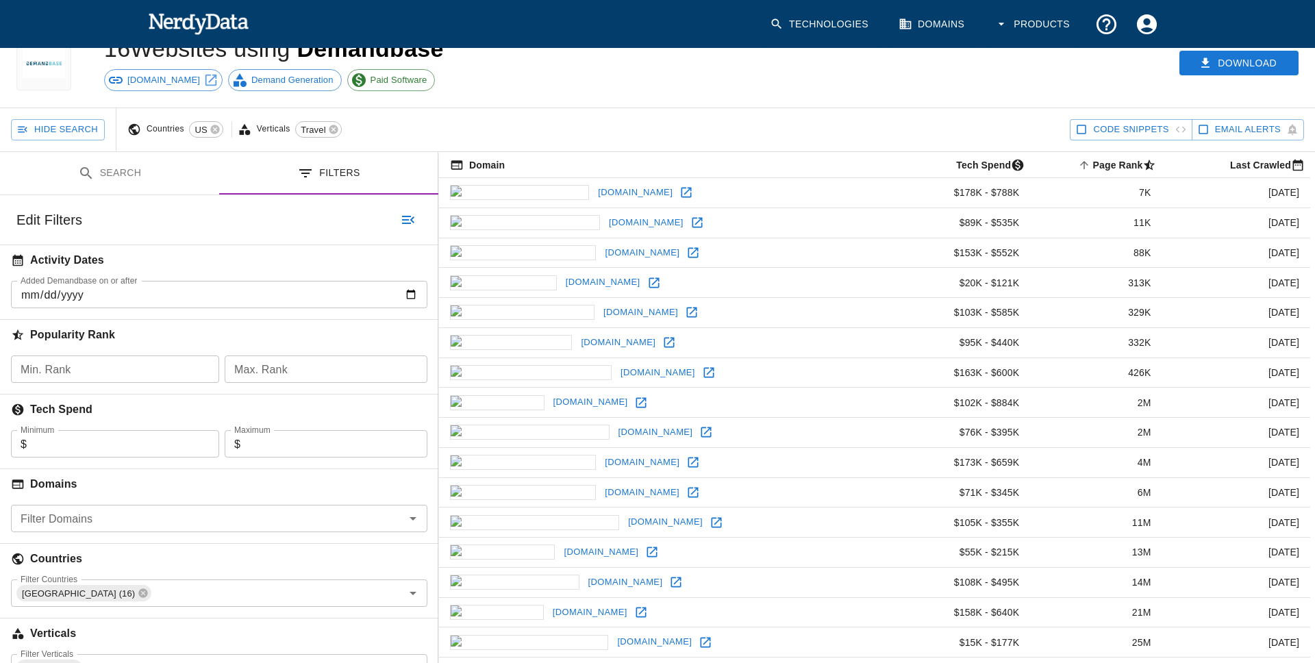
scroll to position [0, 0]
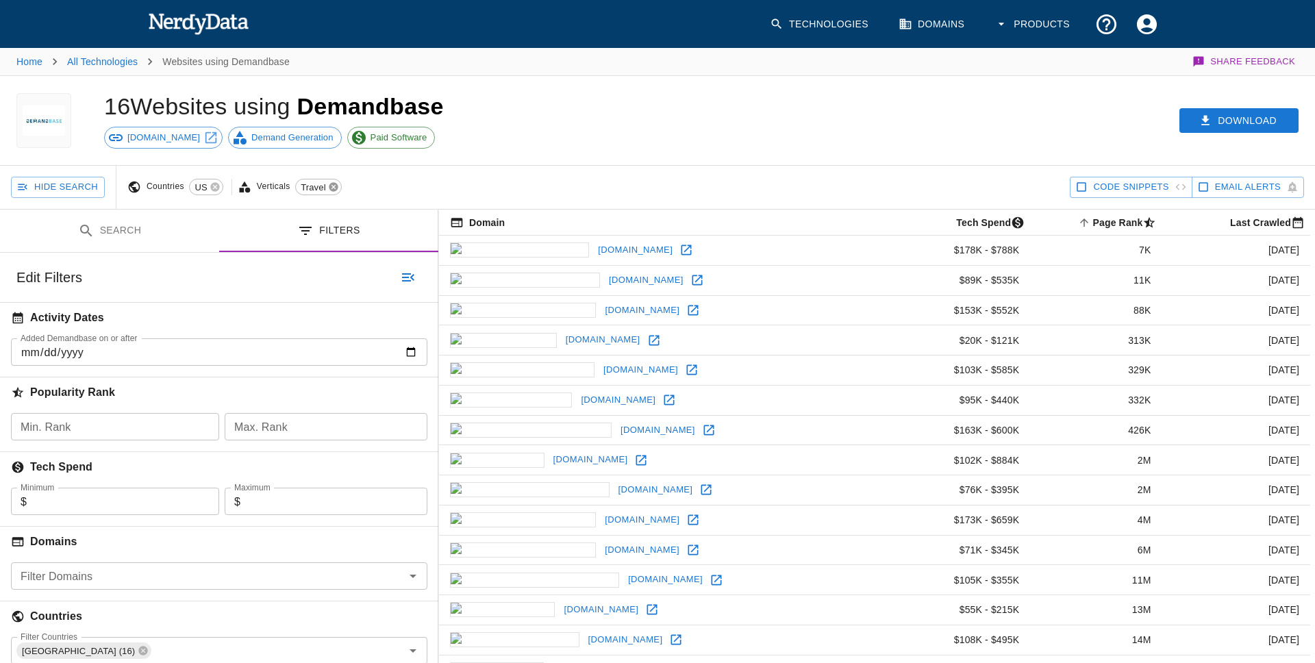
click at [334, 190] on icon at bounding box center [333, 187] width 9 height 9
click at [1251, 116] on button "Search" at bounding box center [1248, 120] width 102 height 25
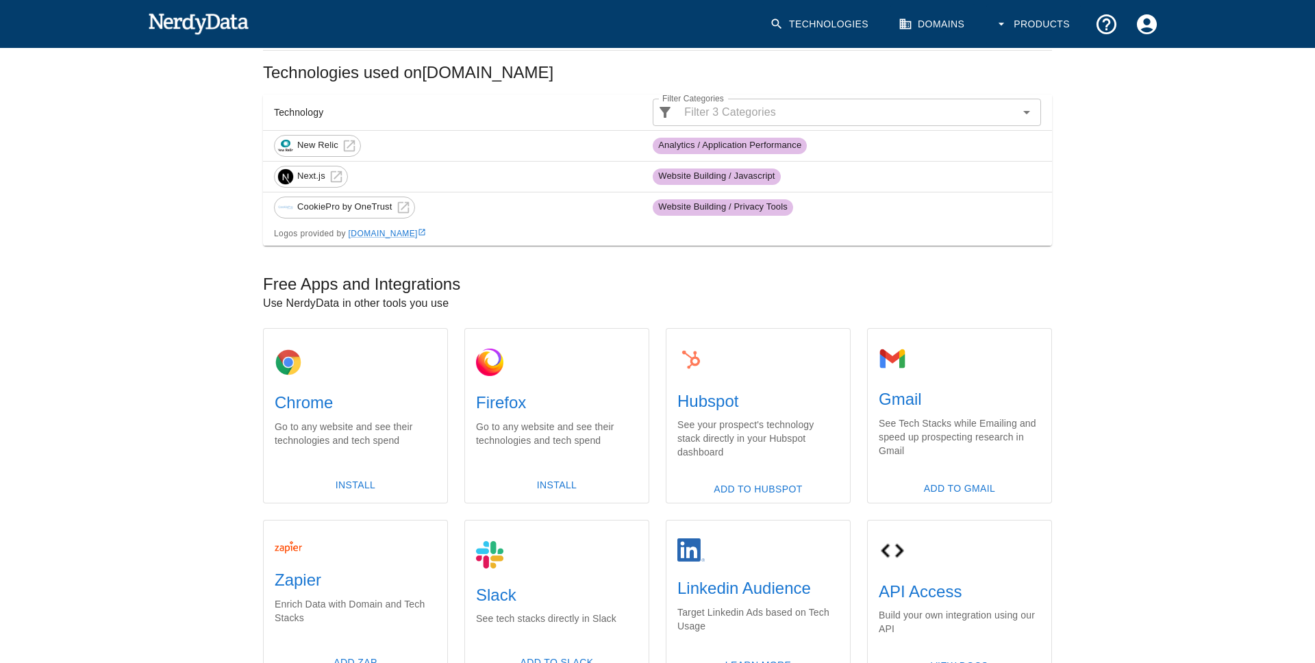
scroll to position [280, 0]
